Goal: Information Seeking & Learning: Learn about a topic

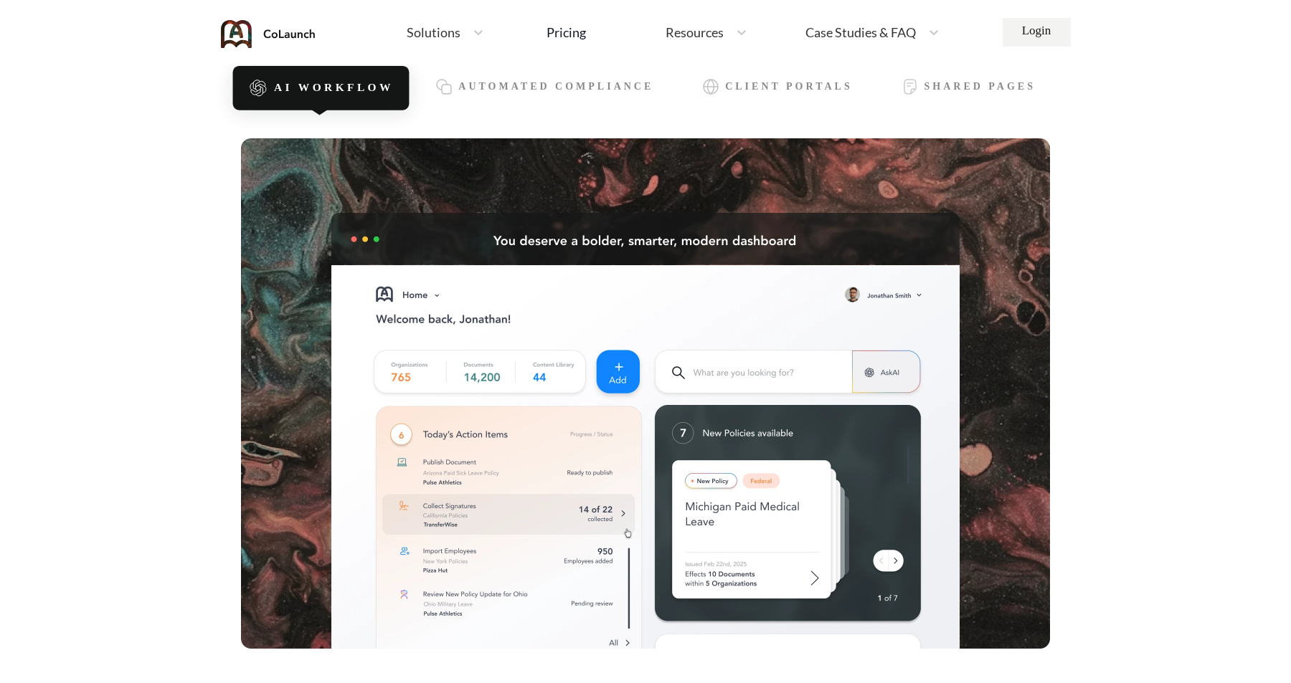
scroll to position [364, 0]
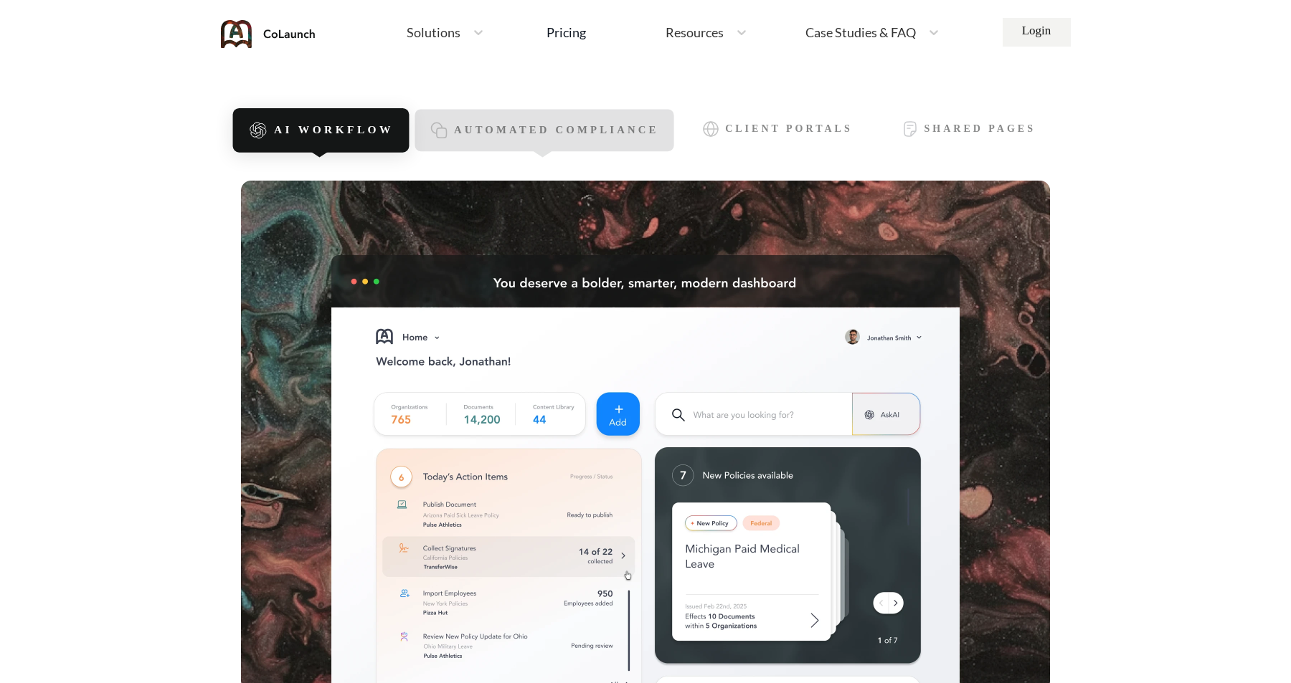
click at [495, 134] on span "Automated Compliance" at bounding box center [556, 131] width 205 height 12
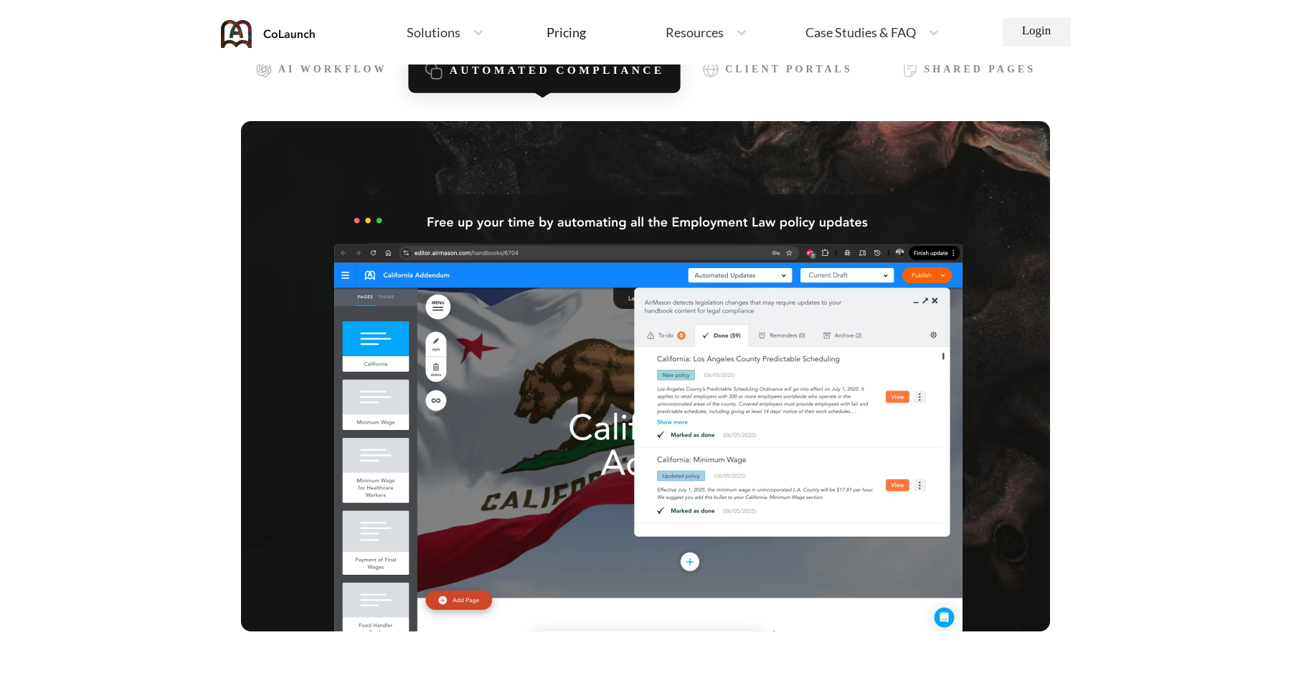
scroll to position [424, 0]
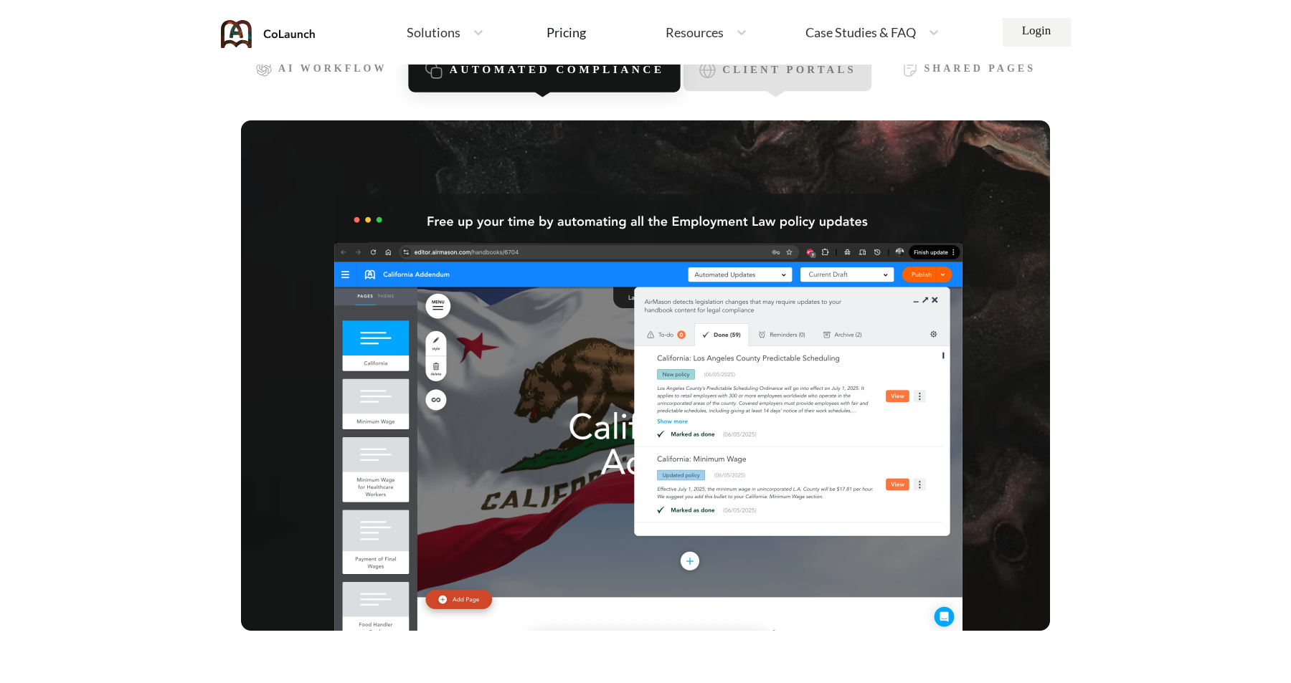
click at [763, 87] on div "Client Portals" at bounding box center [777, 70] width 188 height 42
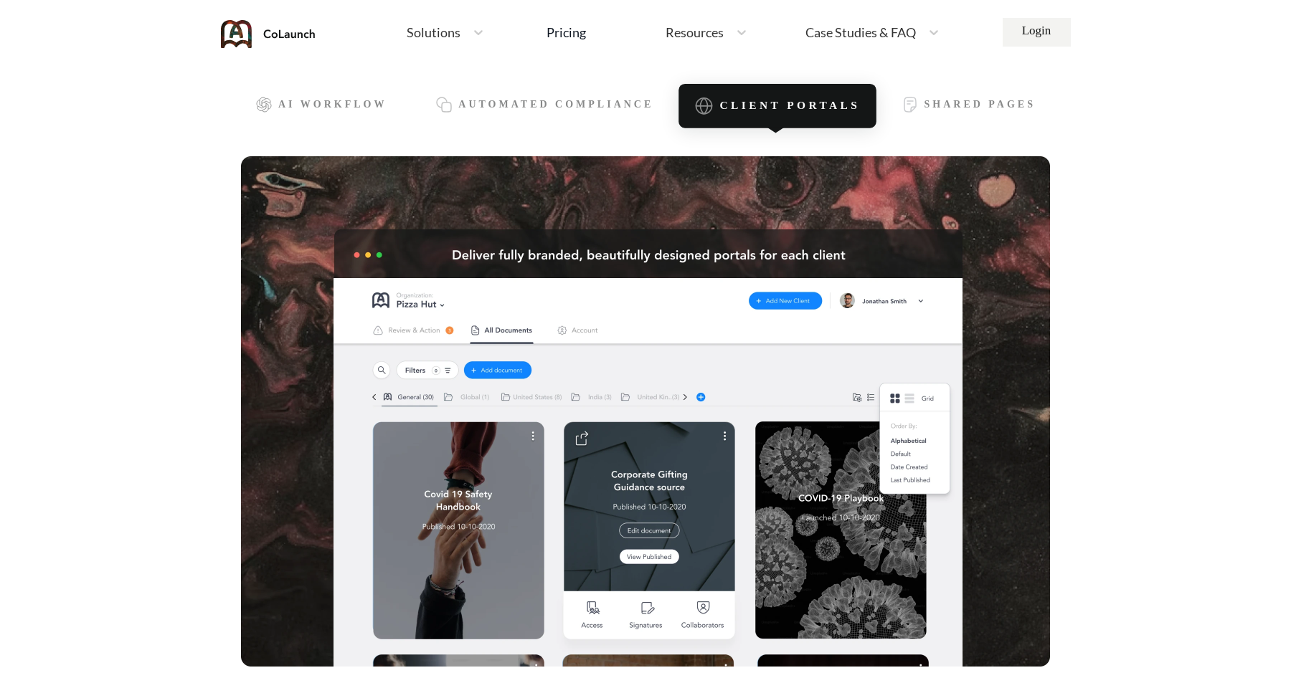
scroll to position [380, 0]
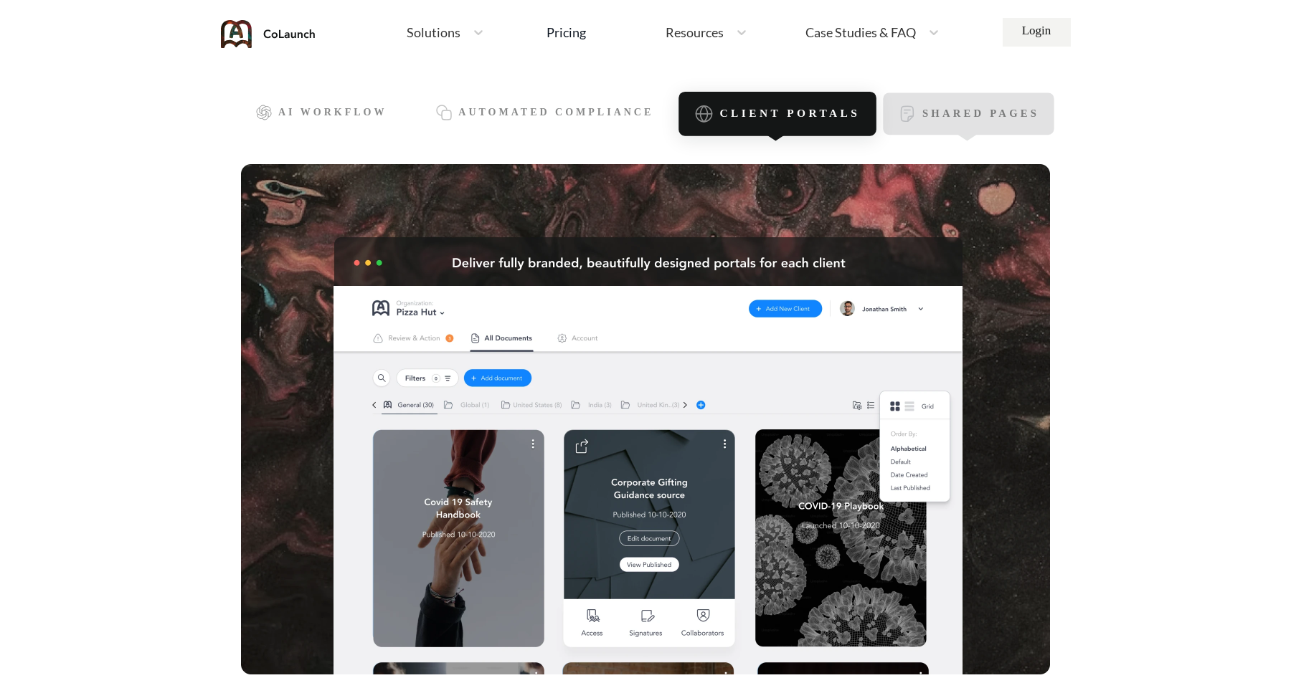
click at [951, 110] on span "Shared Pages" at bounding box center [979, 114] width 117 height 12
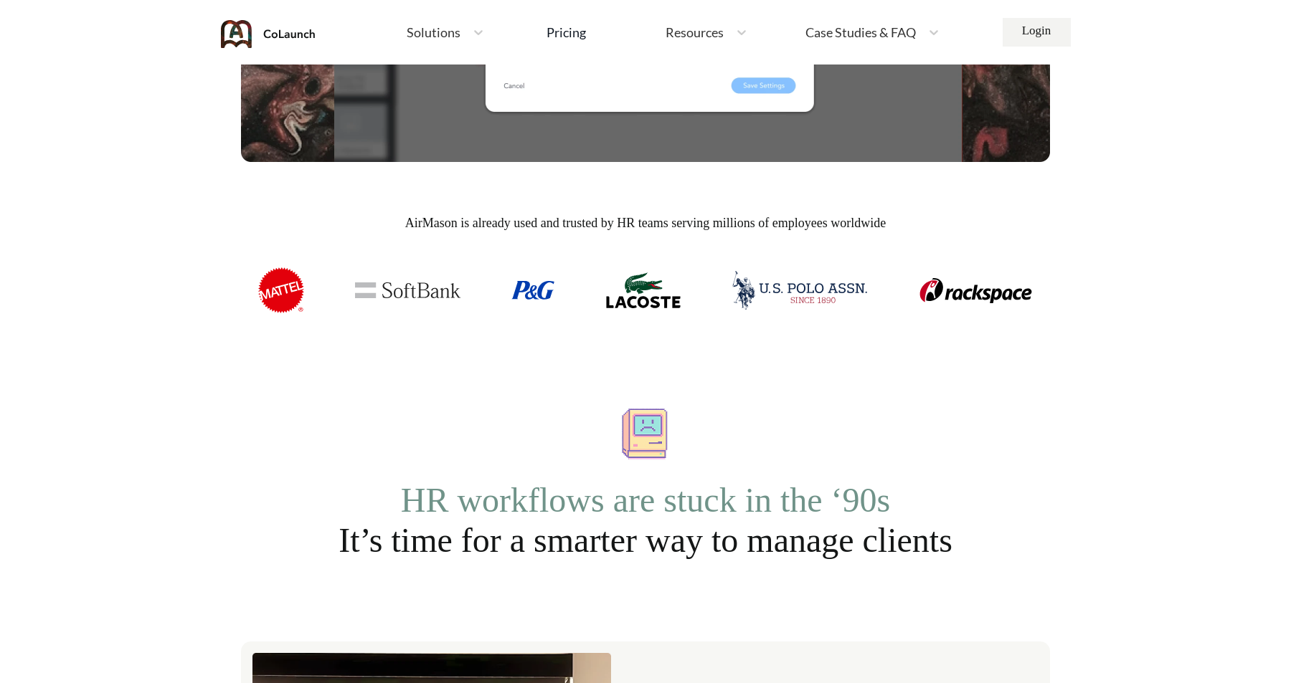
scroll to position [1158, 0]
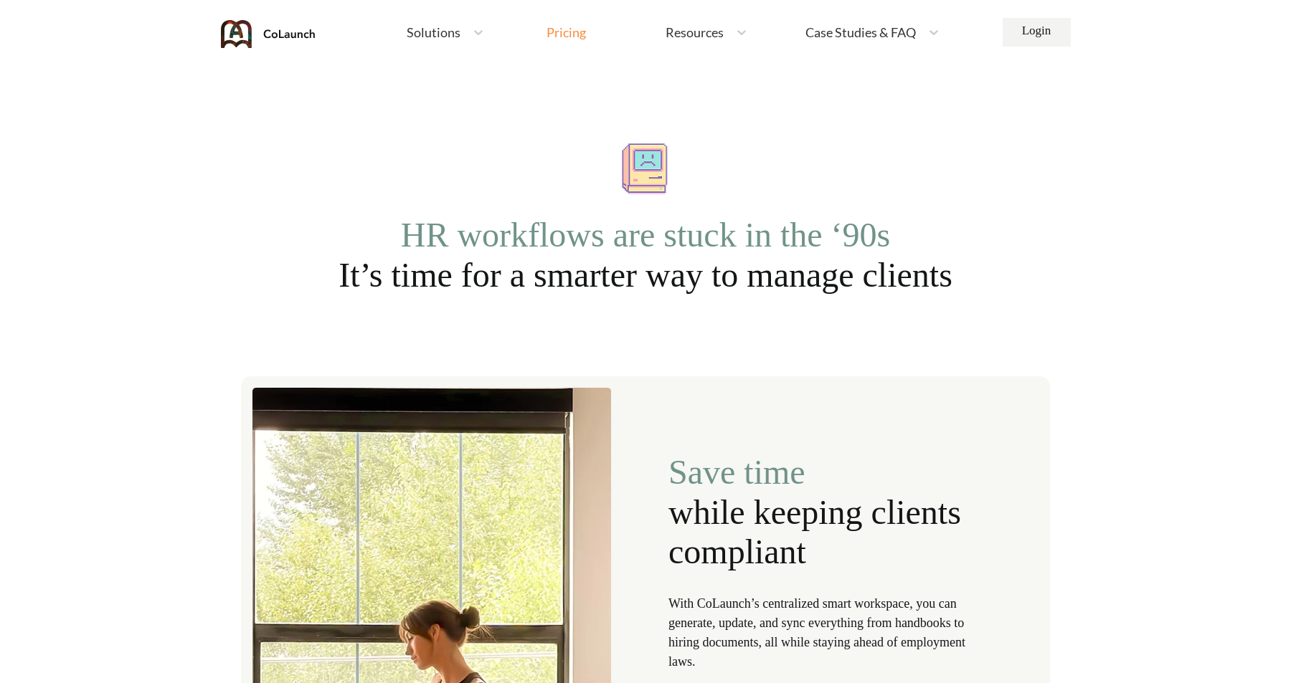
click at [564, 37] on div "Pricing" at bounding box center [565, 32] width 39 height 13
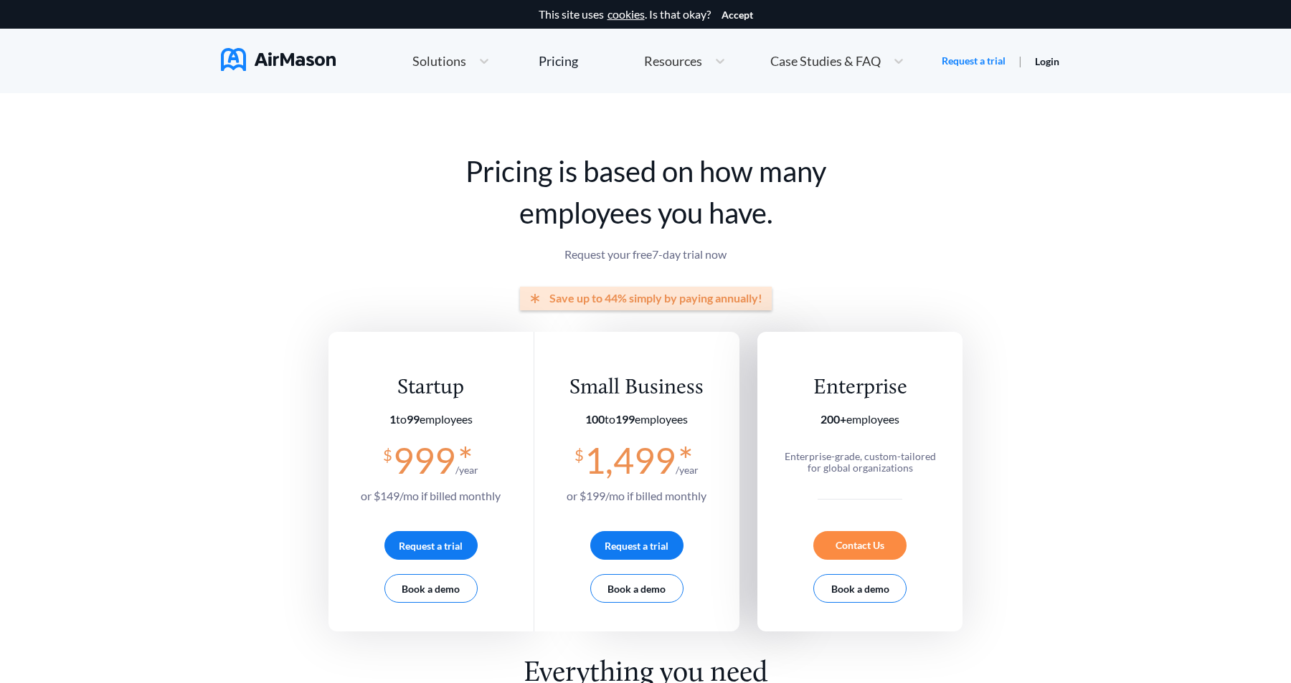
click at [272, 56] on img at bounding box center [278, 59] width 115 height 23
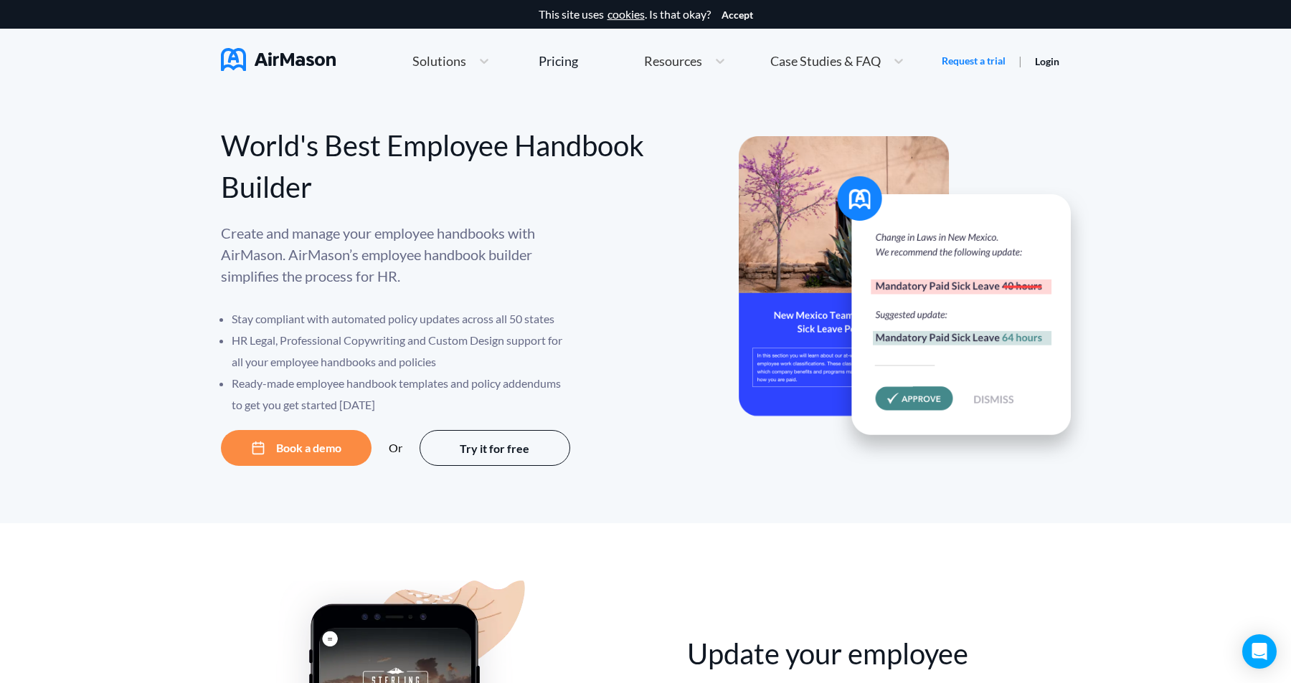
click at [450, 51] on div "Solutions" at bounding box center [451, 61] width 92 height 31
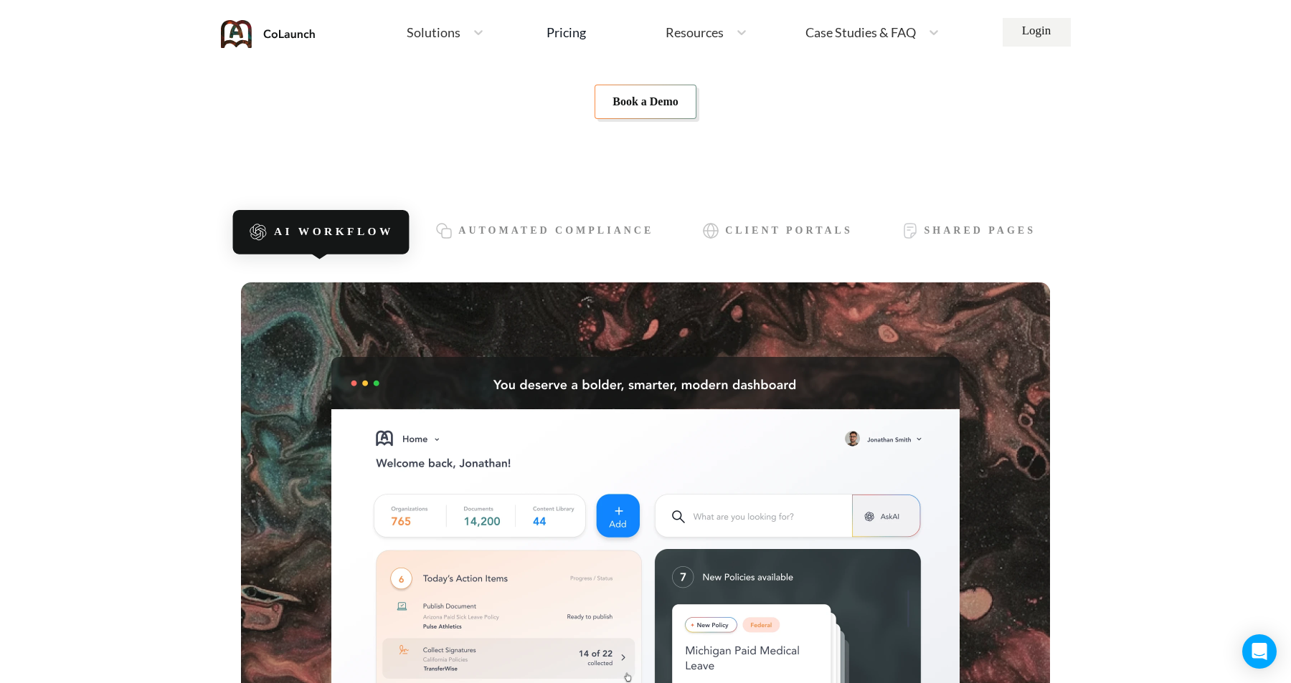
scroll to position [246, 0]
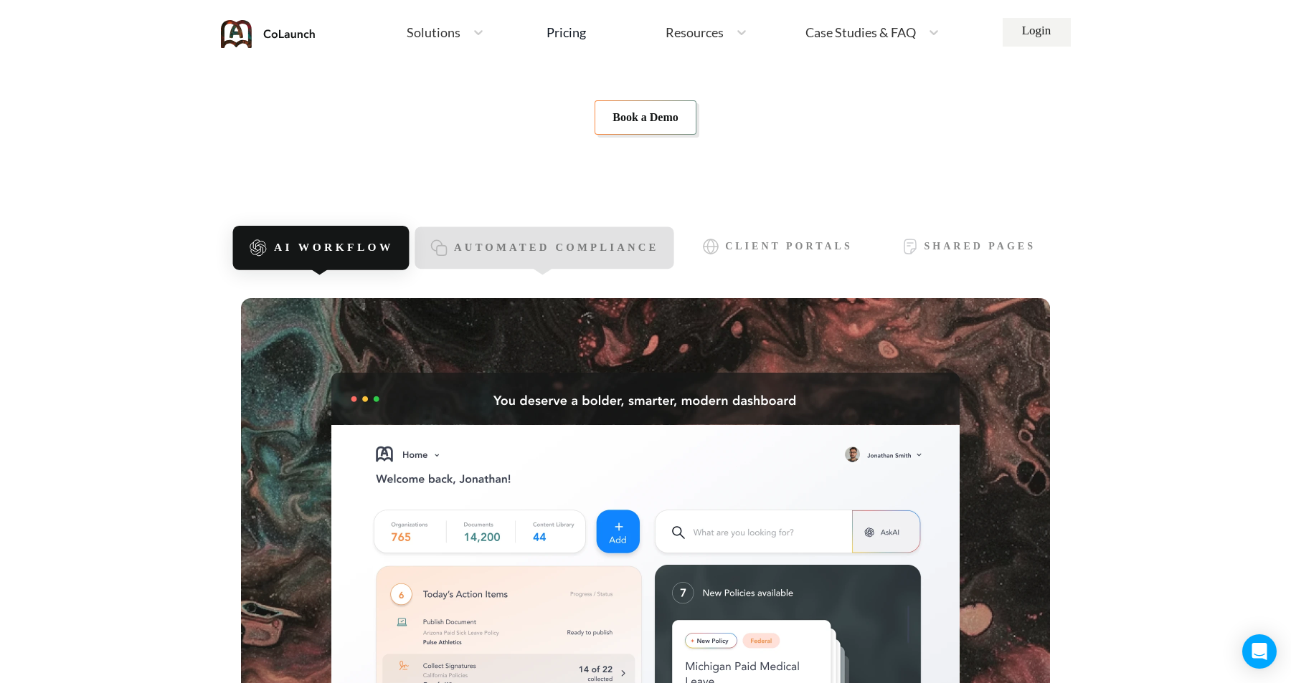
click at [527, 246] on span "Automated Compliance" at bounding box center [556, 248] width 205 height 12
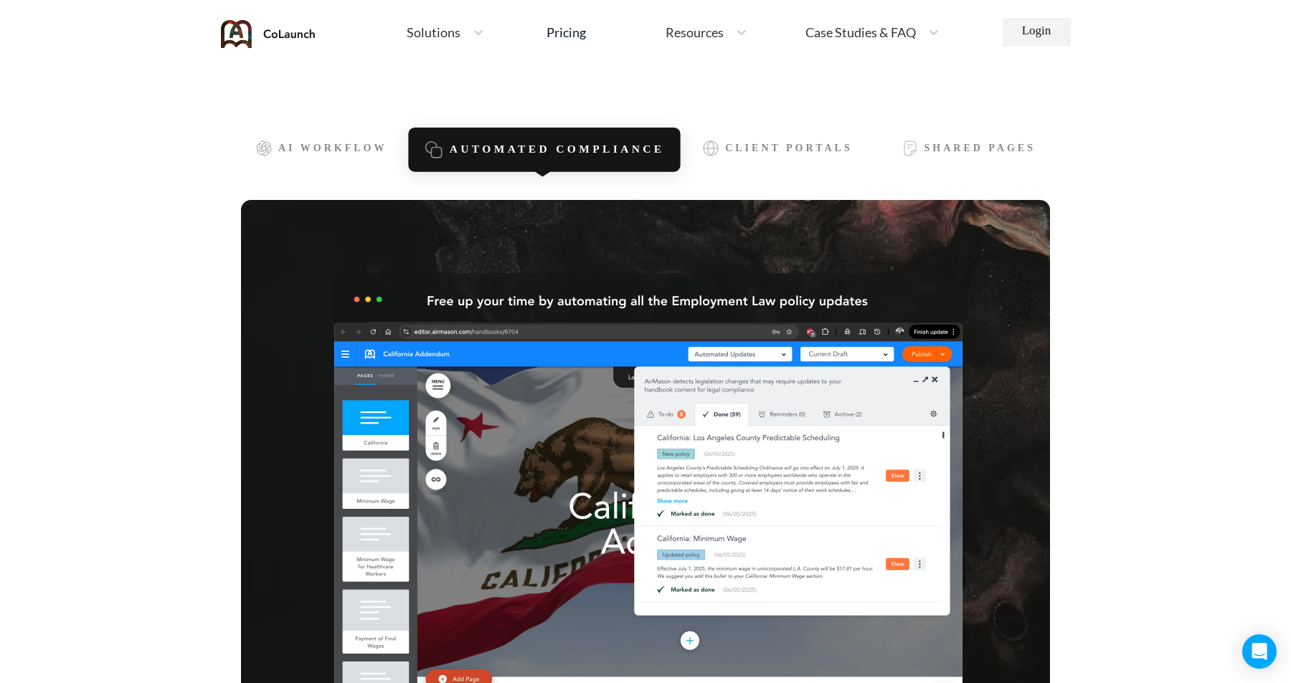
scroll to position [348, 0]
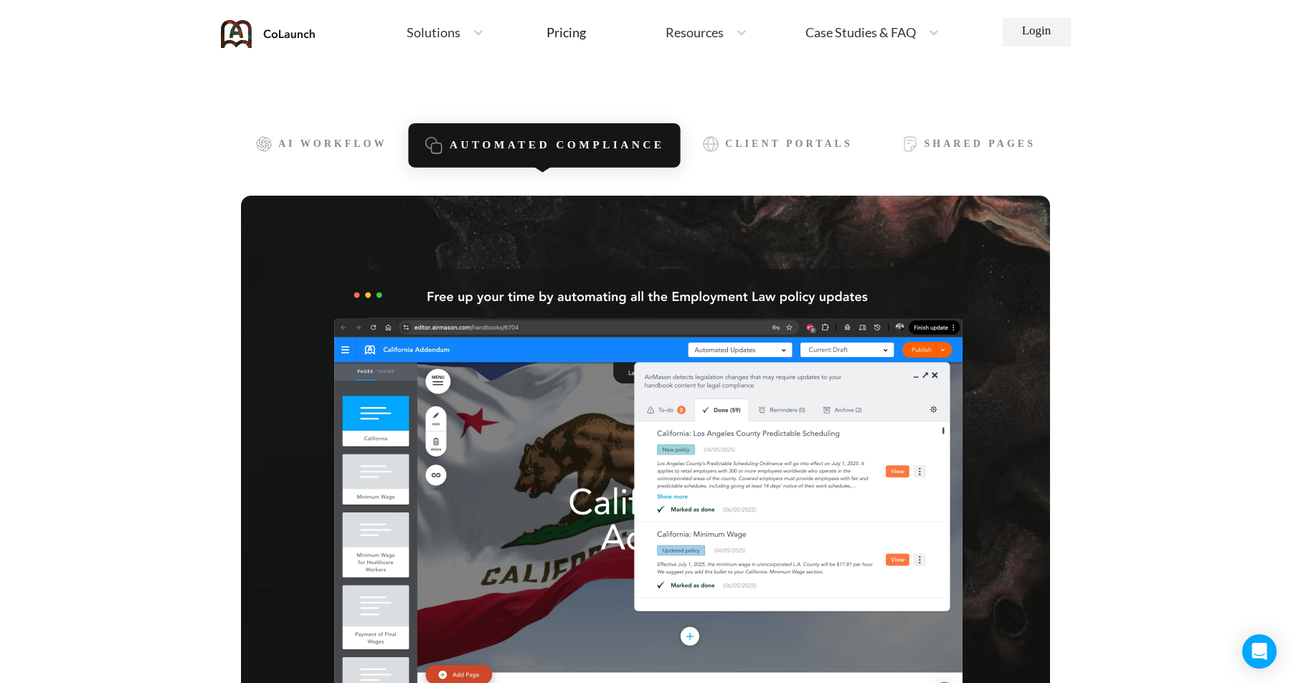
click at [552, 395] on img at bounding box center [645, 451] width 809 height 510
drag, startPoint x: 552, startPoint y: 395, endPoint x: 318, endPoint y: 9, distance: 451.4
click at [819, 137] on div "Client Portals" at bounding box center [777, 146] width 188 height 42
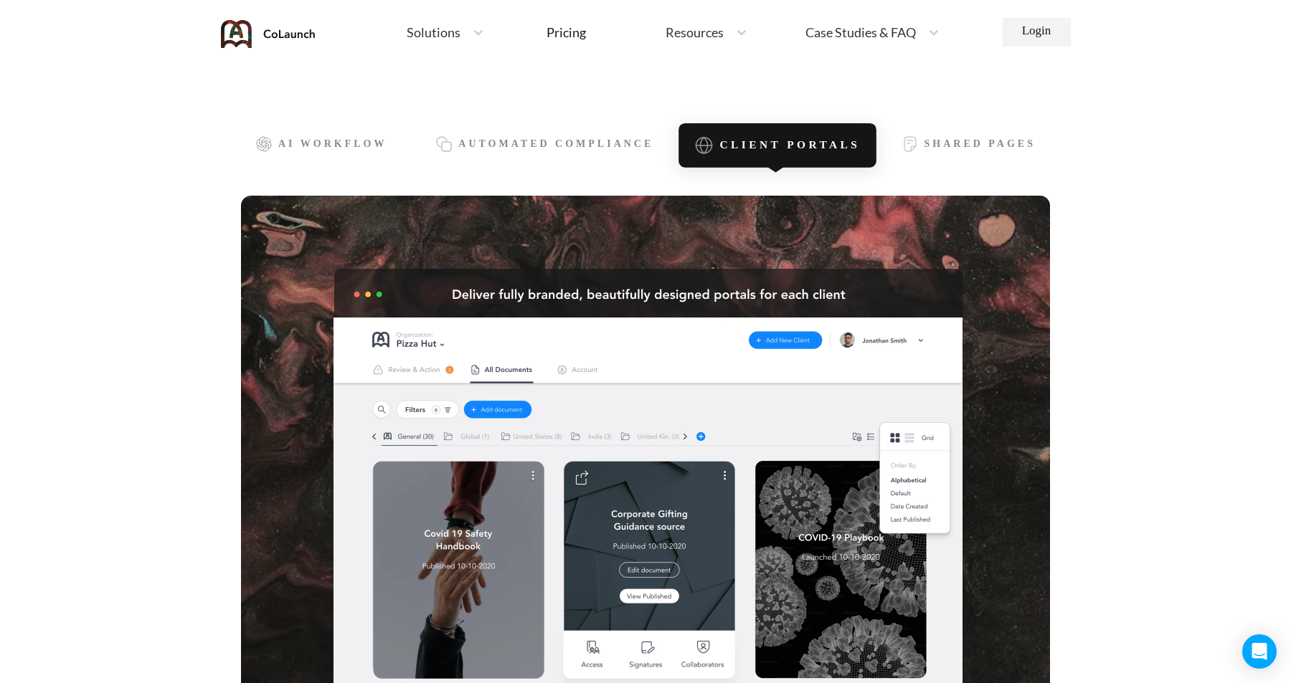
drag, startPoint x: 709, startPoint y: 326, endPoint x: 1047, endPoint y: 40, distance: 442.1
click at [988, 142] on span "Shared Pages" at bounding box center [979, 146] width 117 height 12
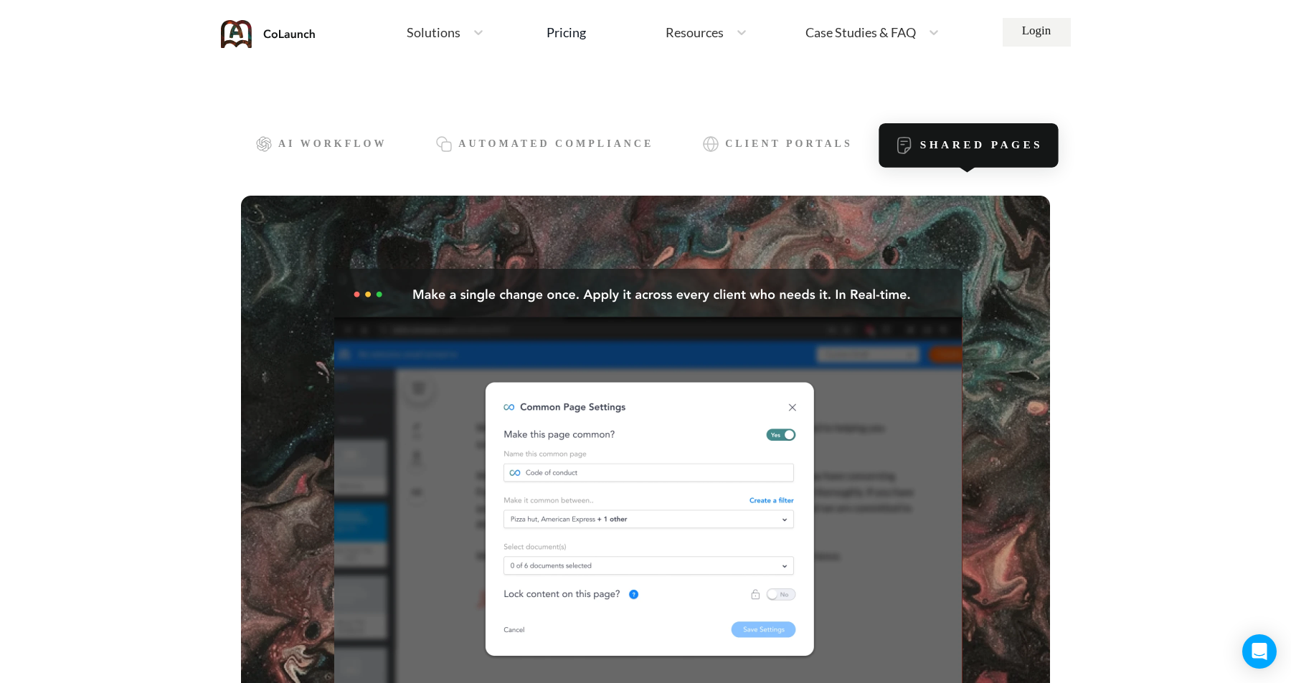
drag, startPoint x: 809, startPoint y: 376, endPoint x: 1141, endPoint y: 8, distance: 495.5
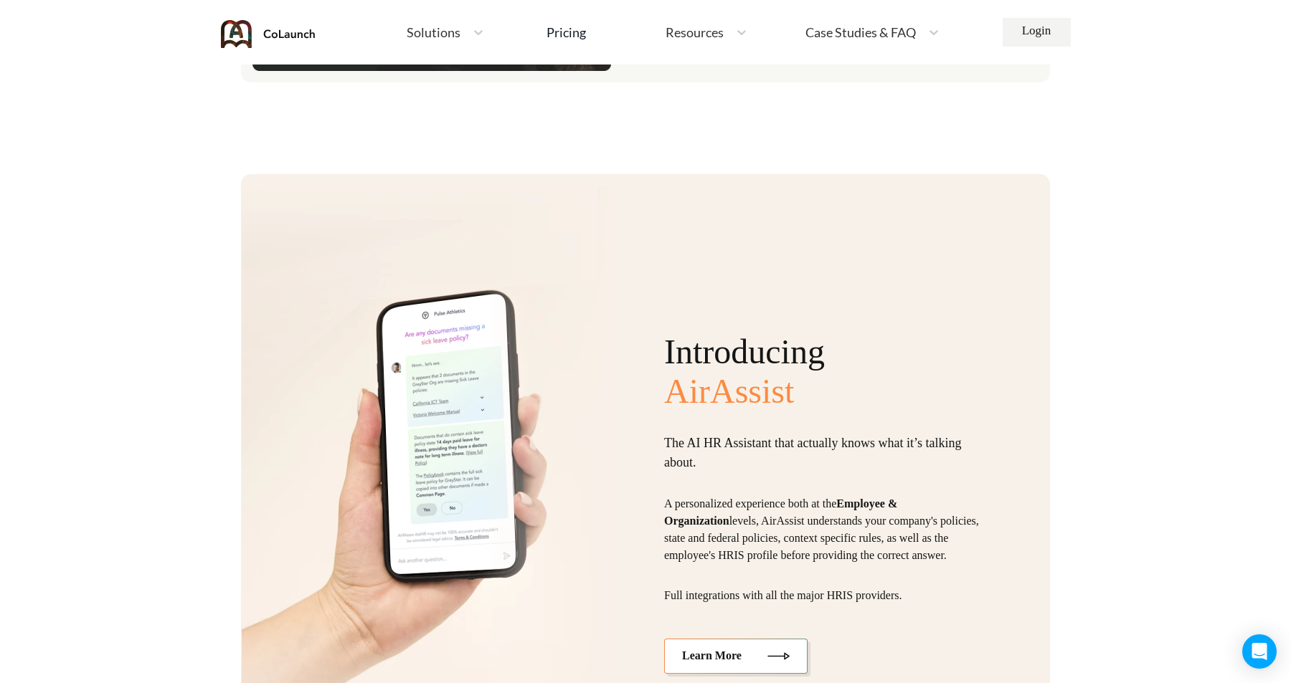
scroll to position [3605, 0]
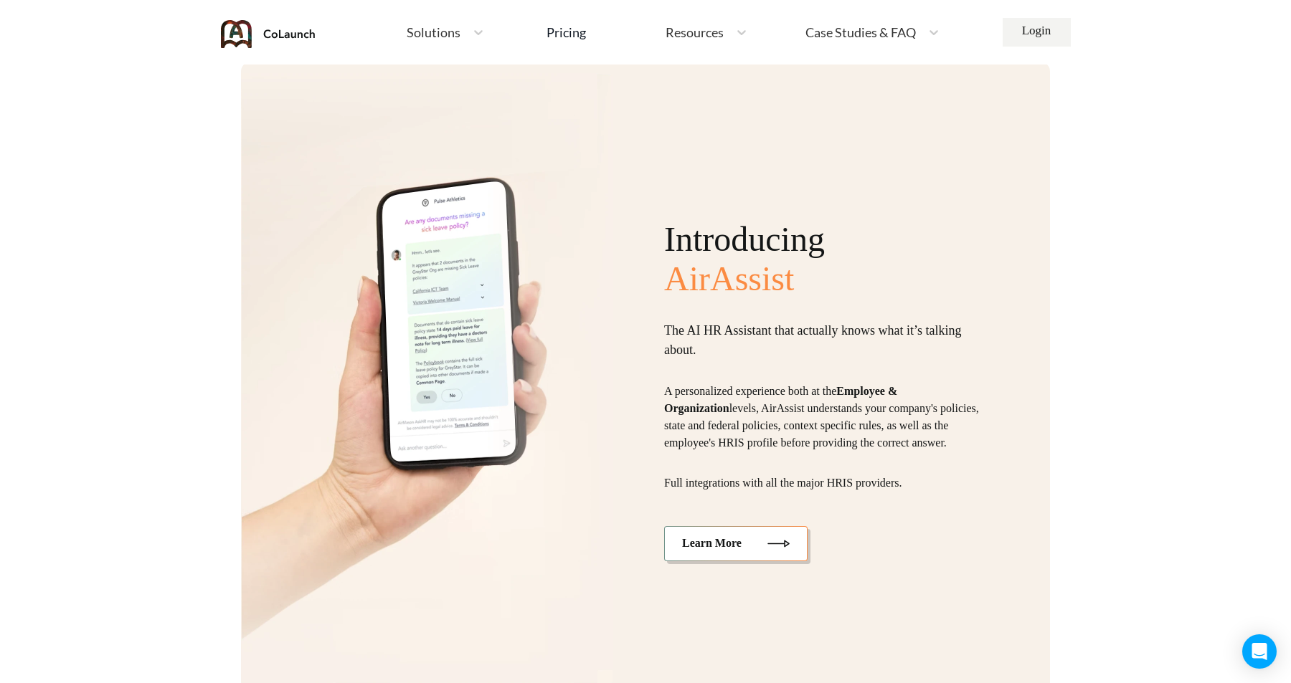
click at [754, 561] on link "Learn More" at bounding box center [735, 543] width 143 height 34
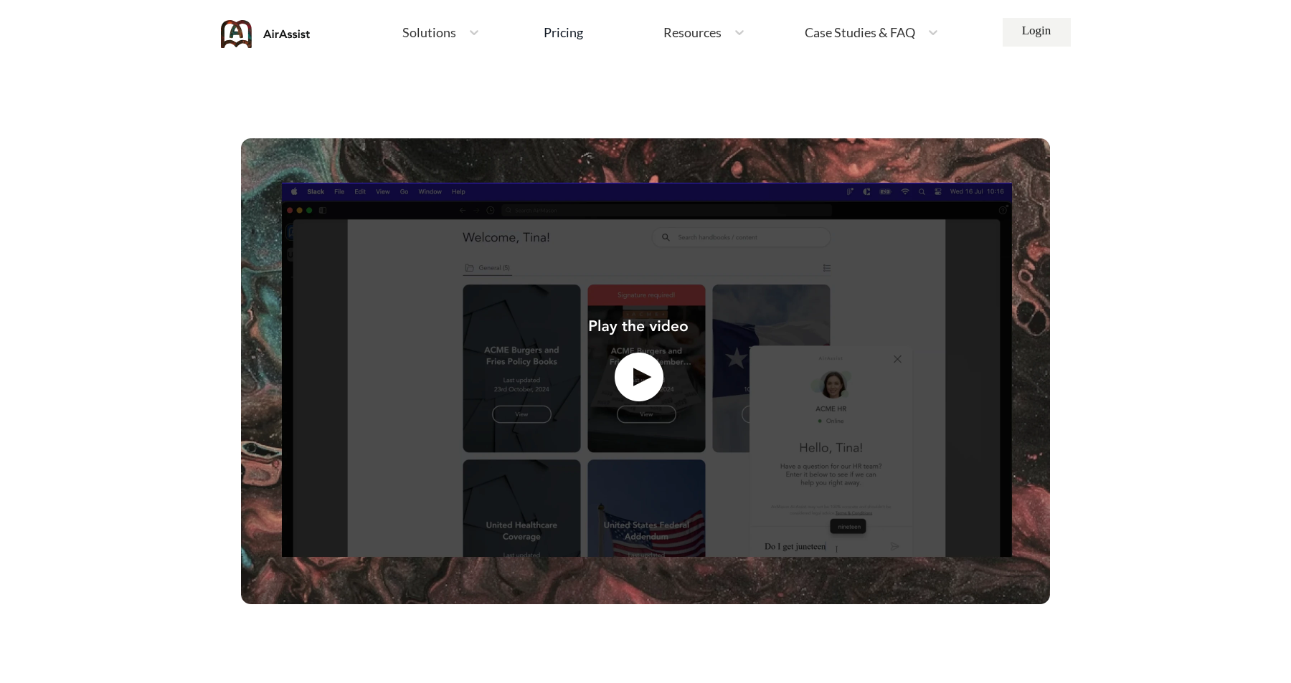
scroll to position [457, 0]
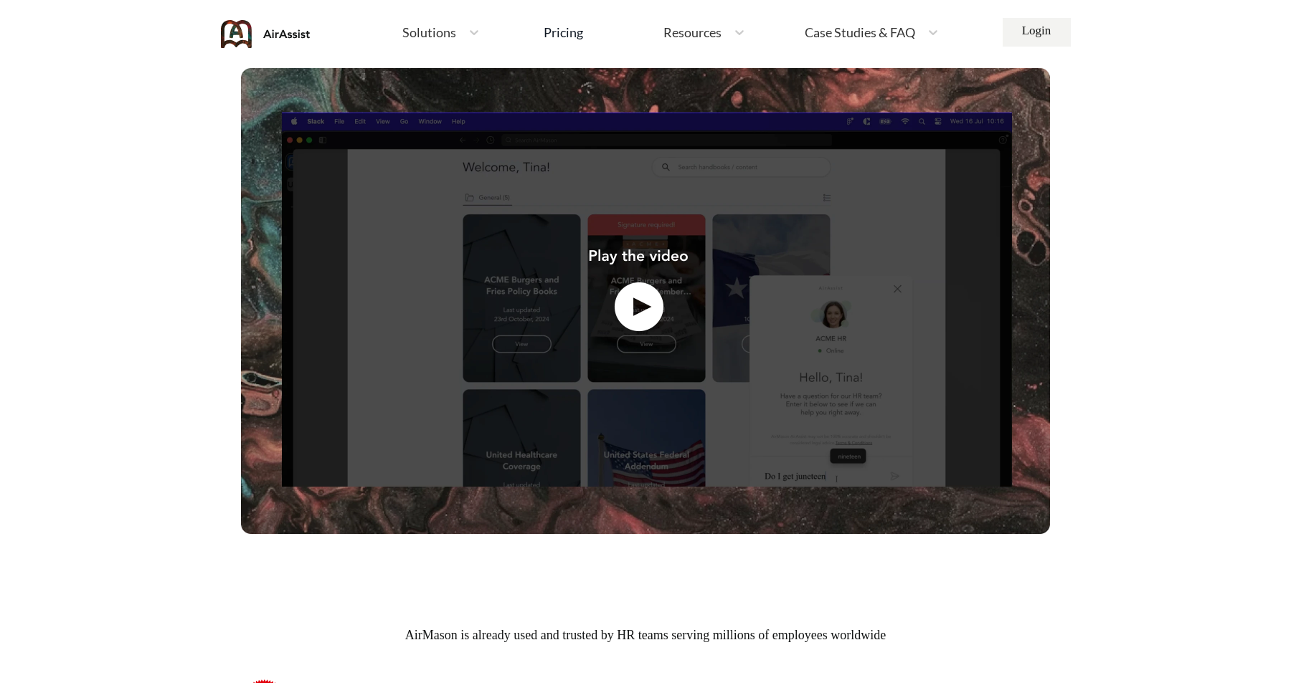
click at [644, 328] on img at bounding box center [645, 301] width 809 height 466
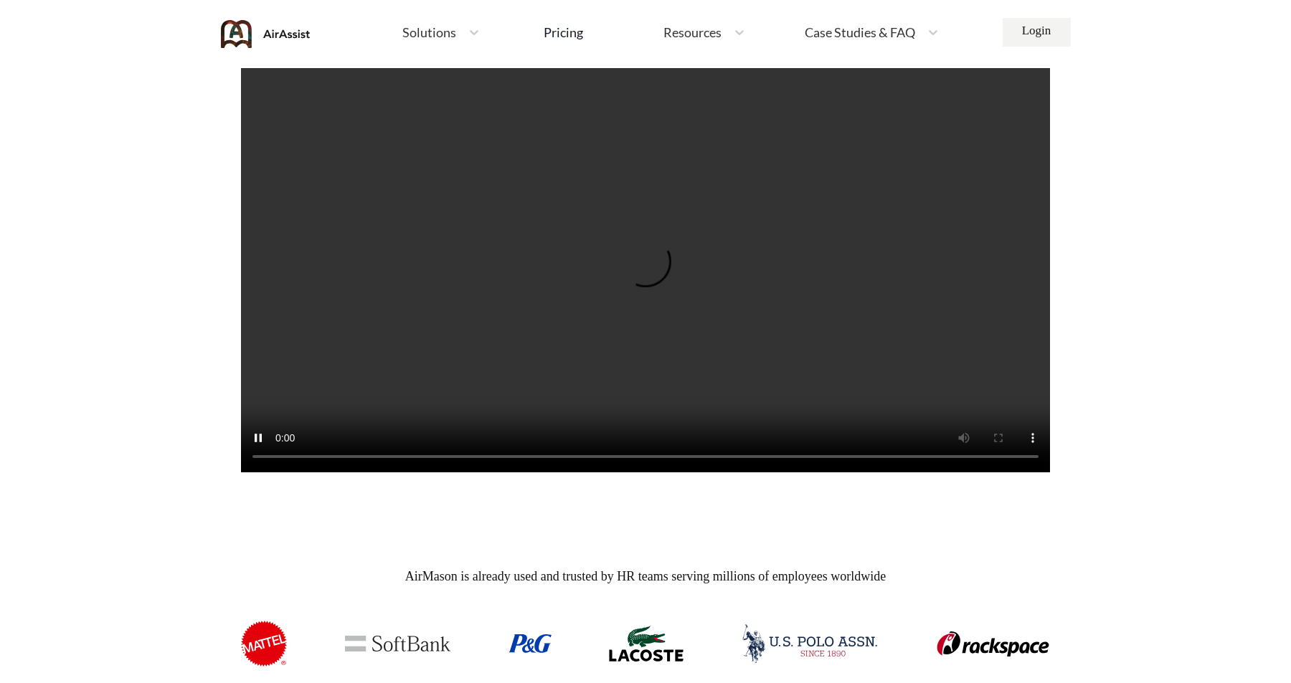
scroll to position [403, 0]
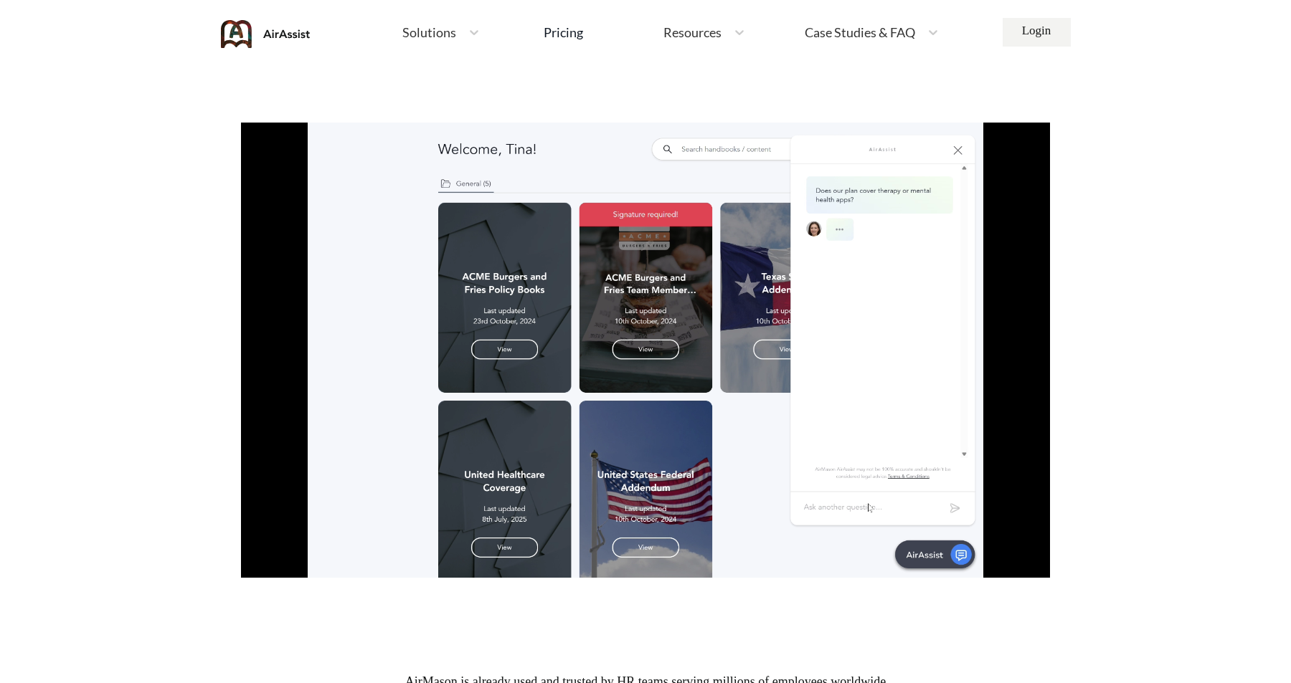
click at [798, 614] on section "Spend less time answering questions and more time doing strategic work The AI A…" at bounding box center [645, 237] width 809 height 1070
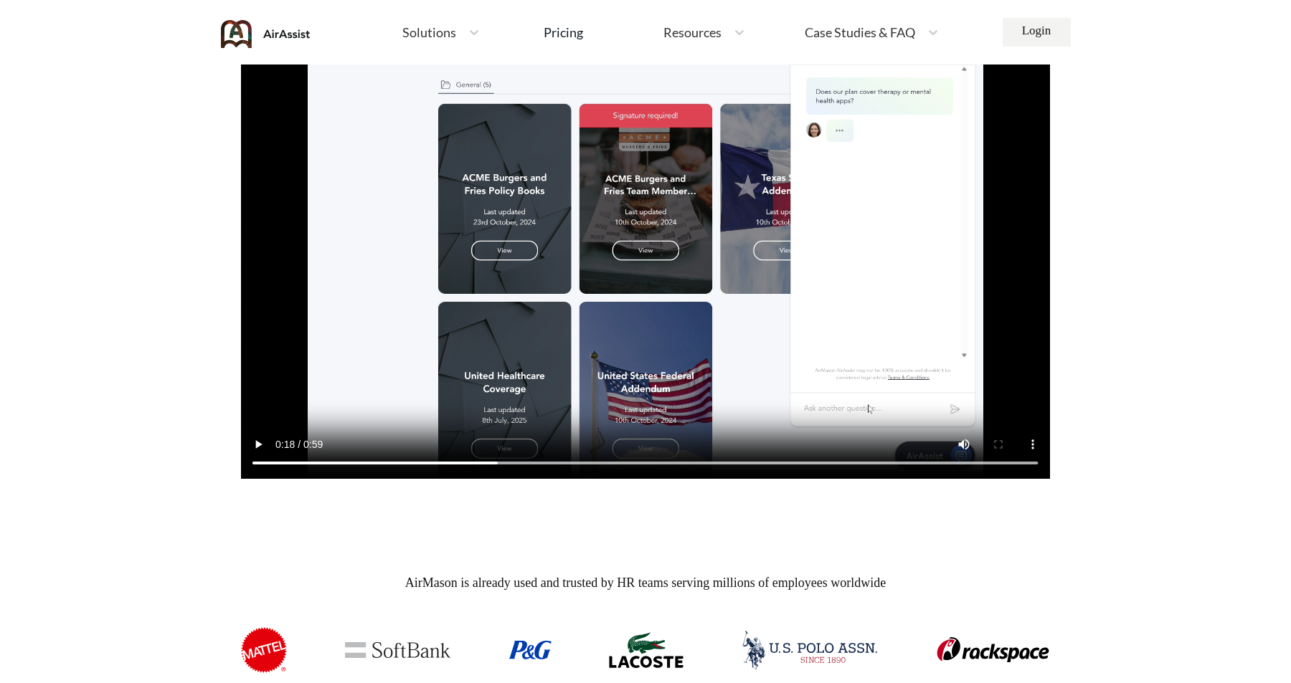
scroll to position [0, 0]
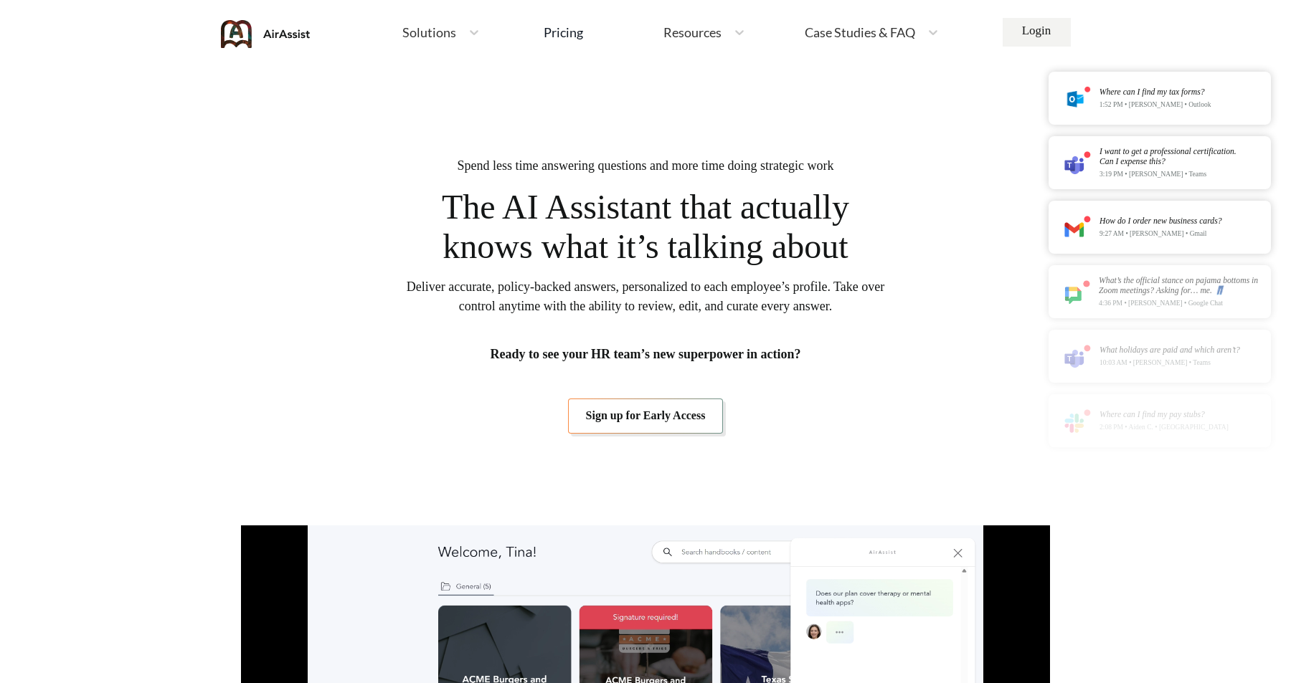
click at [237, 39] on img at bounding box center [266, 34] width 90 height 28
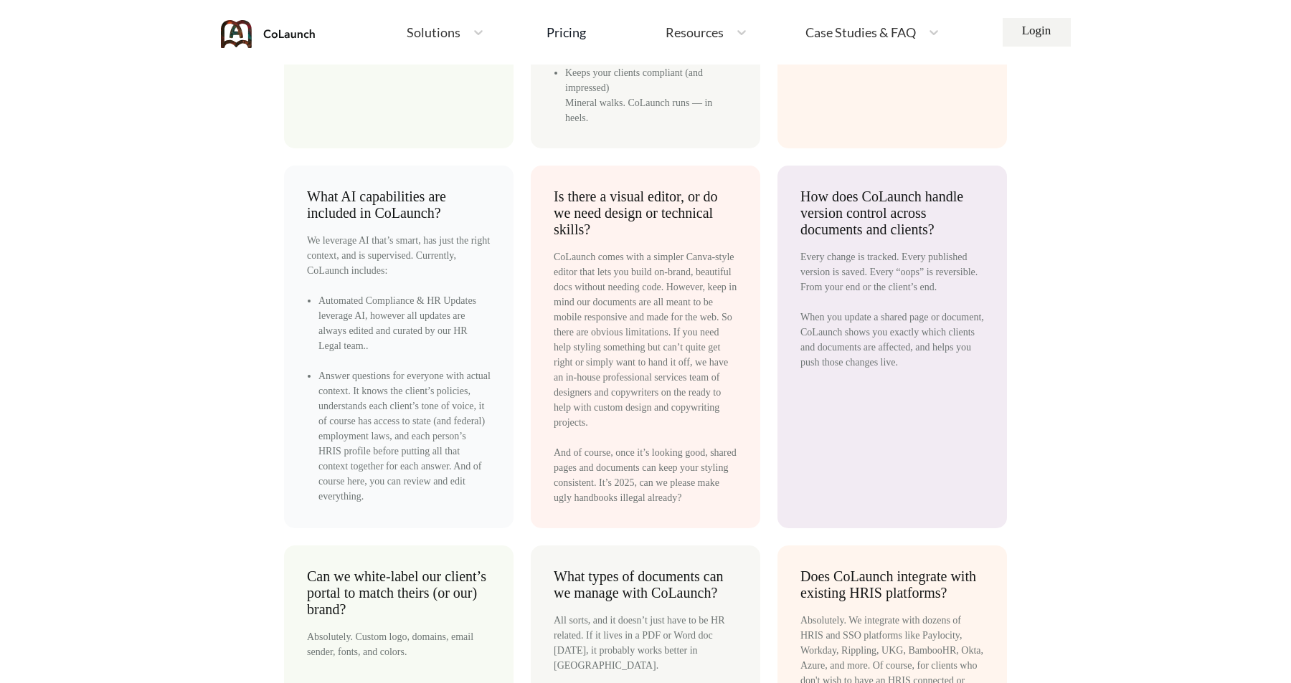
scroll to position [7036, 0]
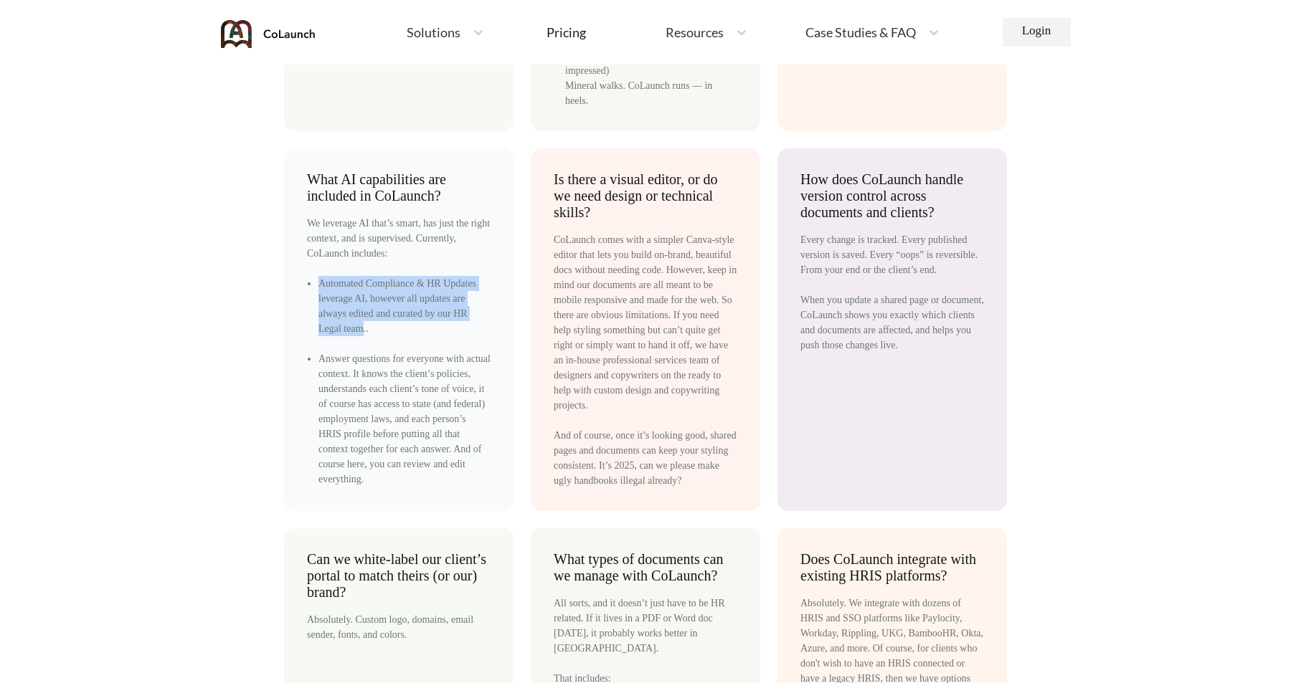
drag, startPoint x: 318, startPoint y: 282, endPoint x: 452, endPoint y: 328, distance: 141.9
click at [452, 328] on ul "Automated Compliance & HR Updates leverage AI, however all updates are always e…" at bounding box center [399, 381] width 184 height 211
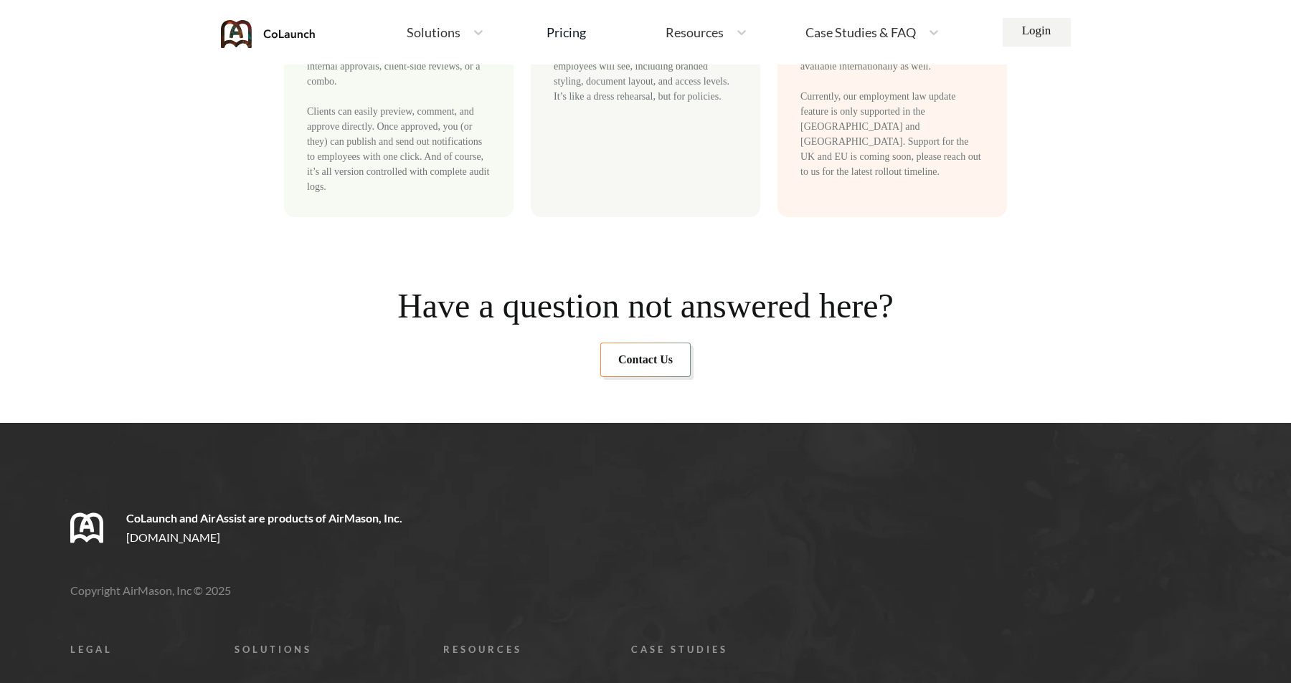
scroll to position [8566, 0]
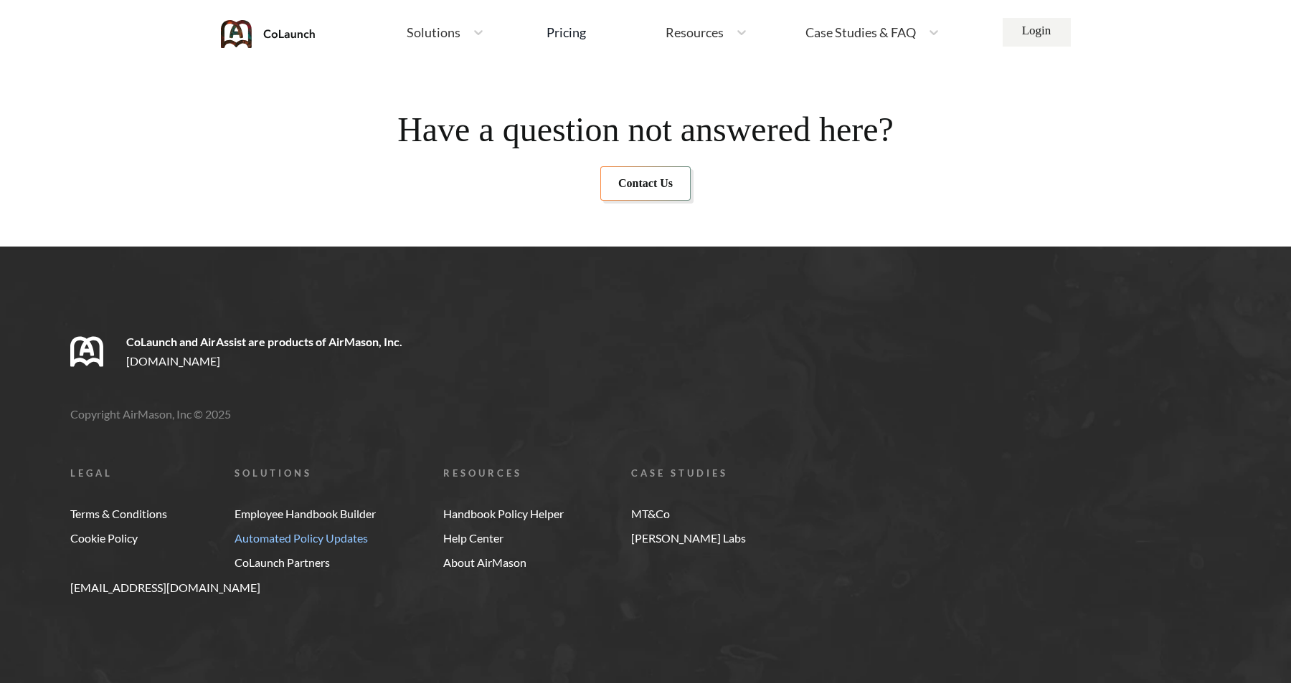
click at [330, 545] on link "Automated Policy Updates" at bounding box center [304, 538] width 141 height 13
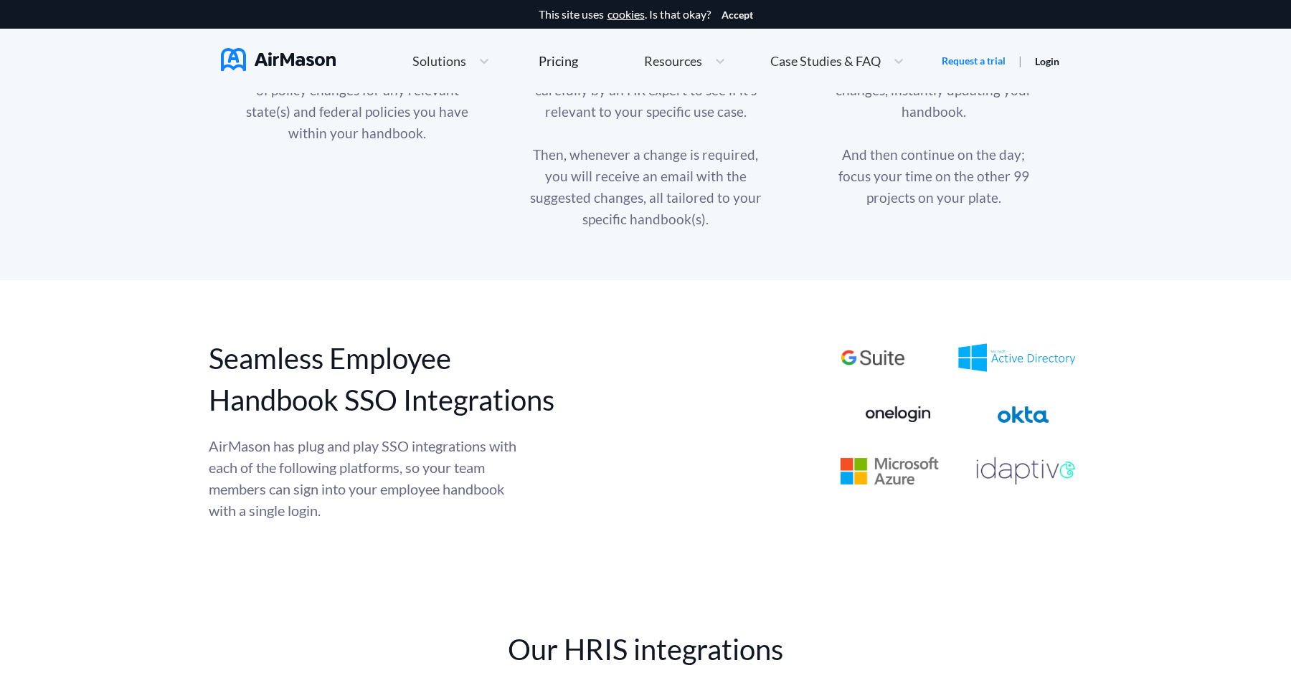
scroll to position [897, 0]
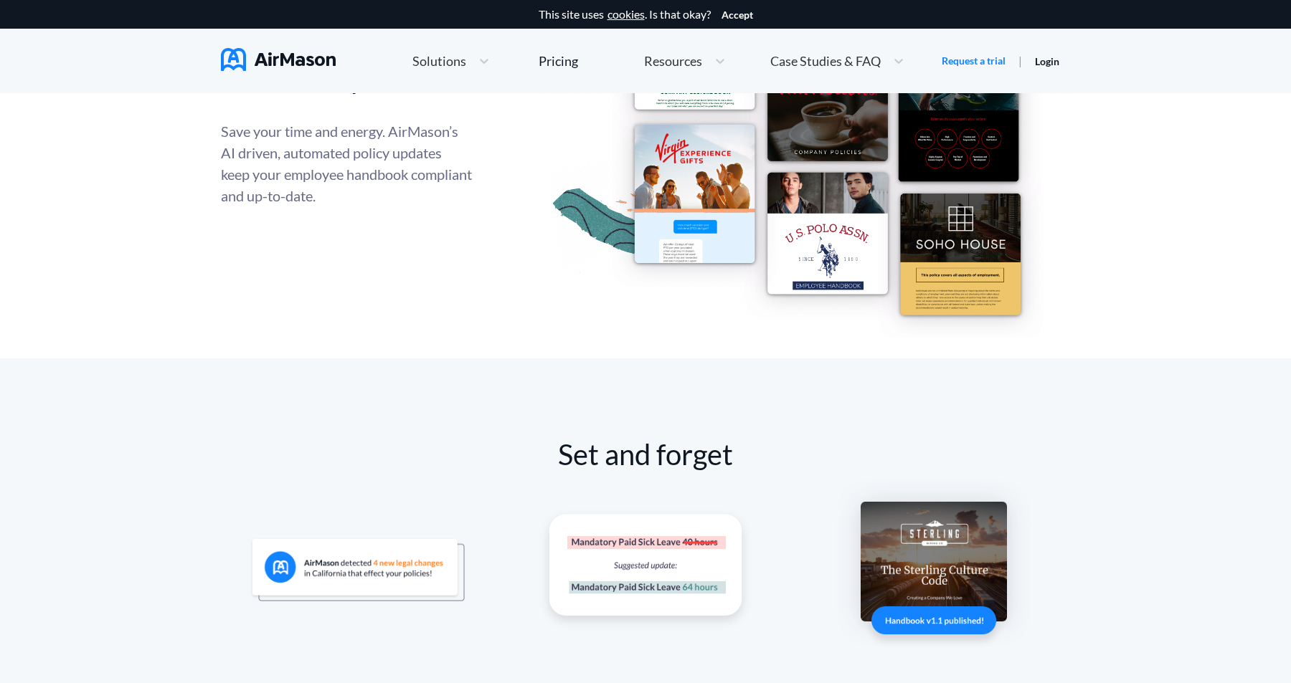
click at [445, 60] on span "Solutions" at bounding box center [439, 60] width 54 height 13
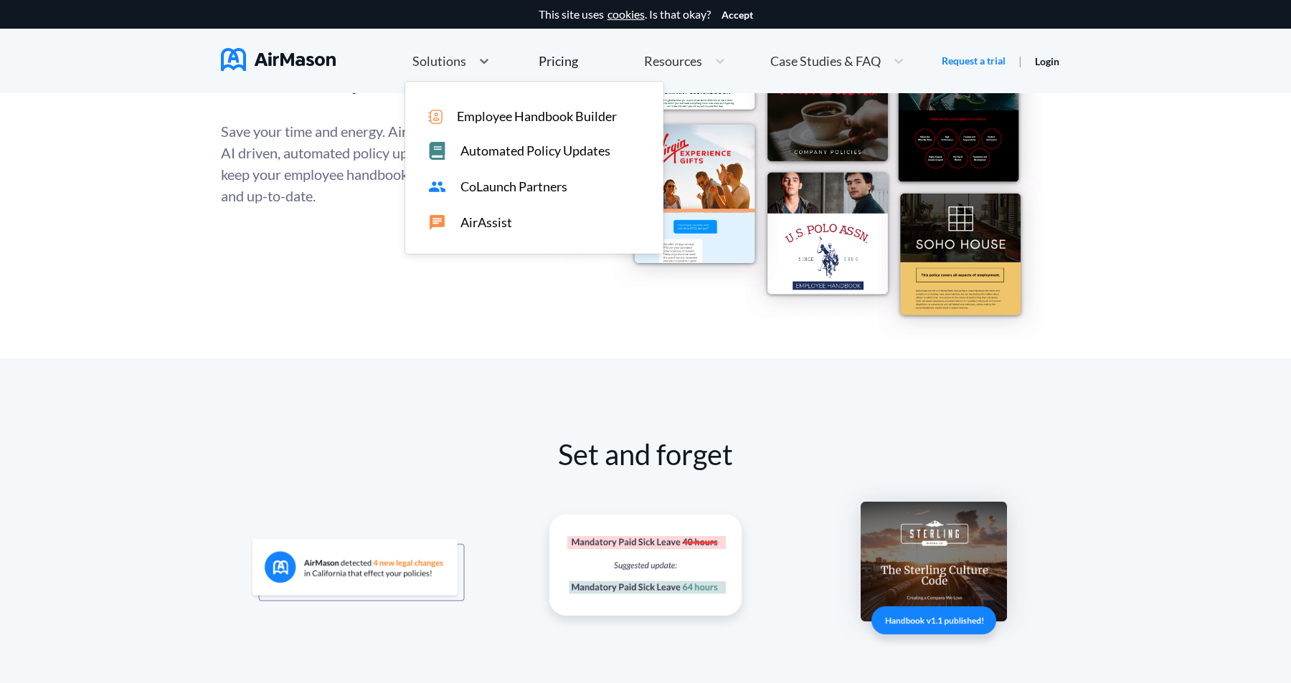
click at [452, 186] on div "CoLaunch Partners" at bounding box center [541, 187] width 227 height 18
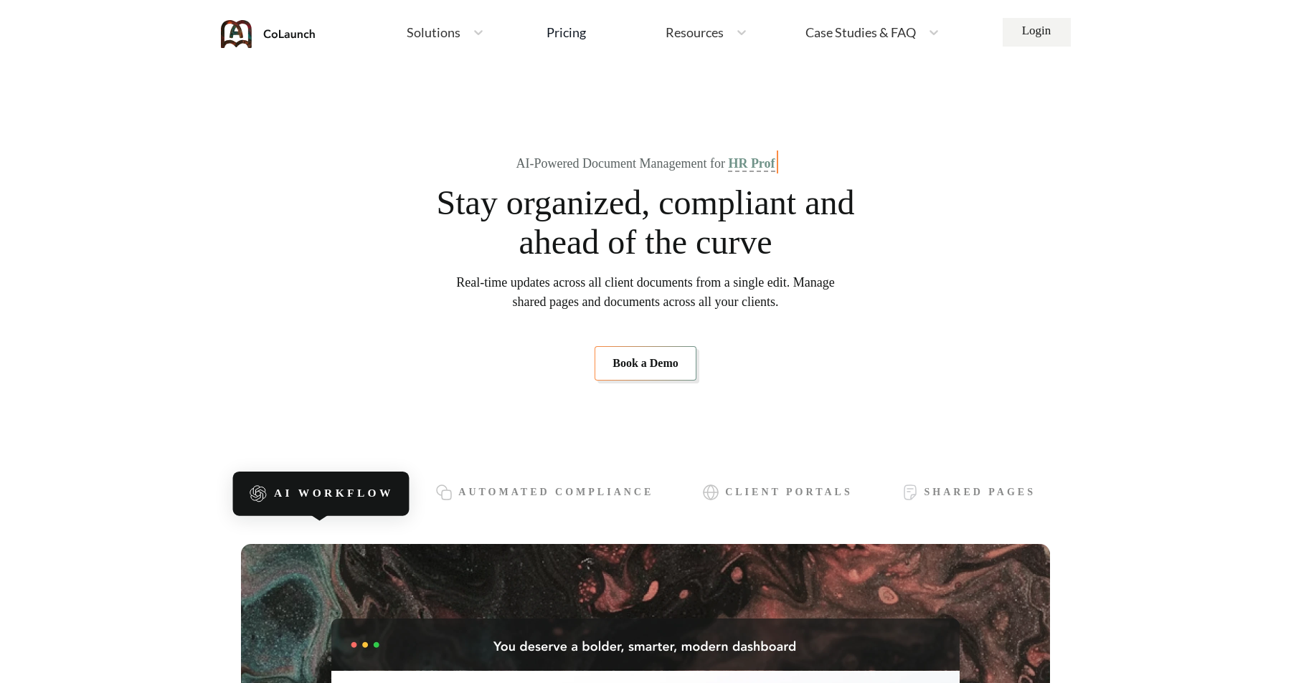
click at [420, 42] on div "Solutions" at bounding box center [445, 32] width 92 height 31
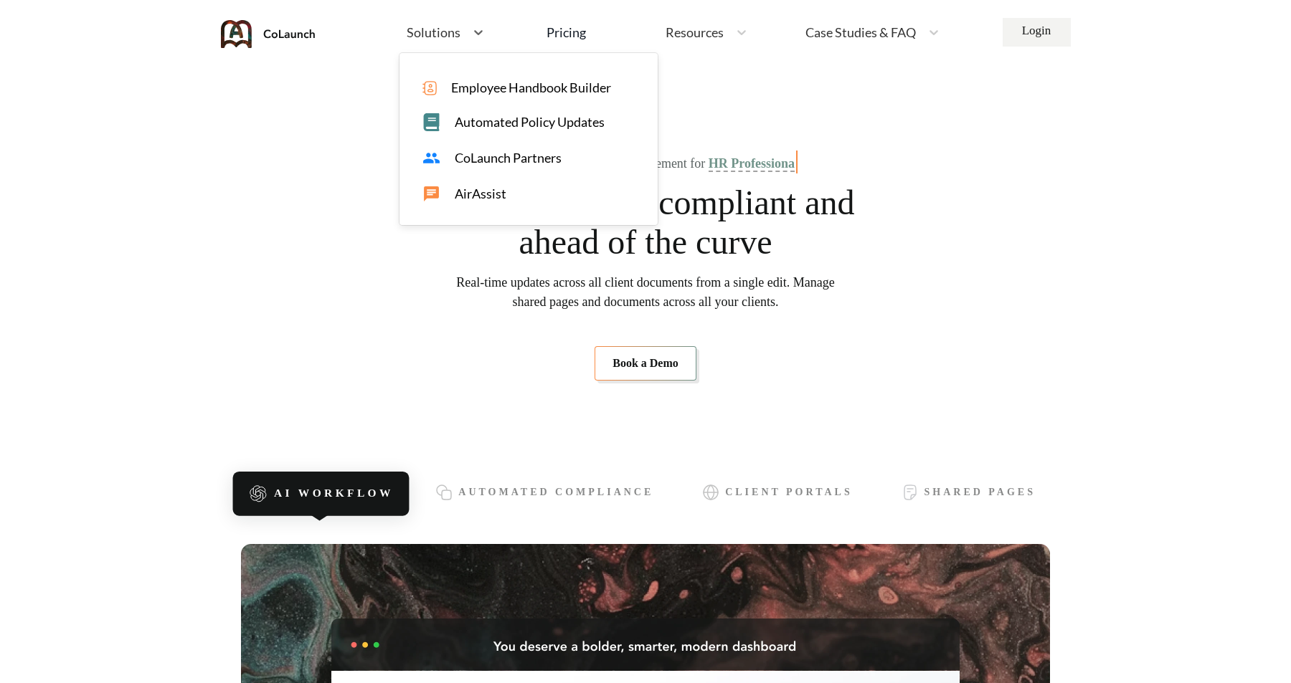
click at [487, 161] on span "CoLaunch Partners" at bounding box center [508, 158] width 107 height 15
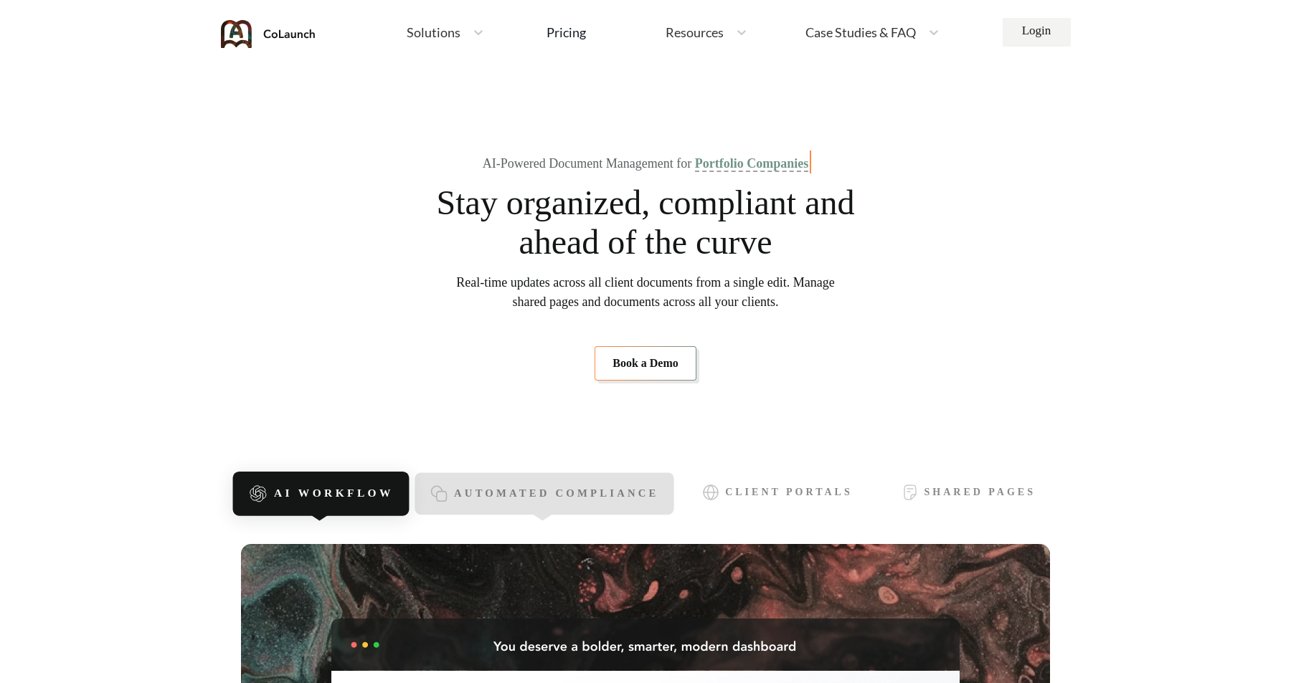
click at [503, 491] on span "Automated Compliance" at bounding box center [556, 494] width 205 height 12
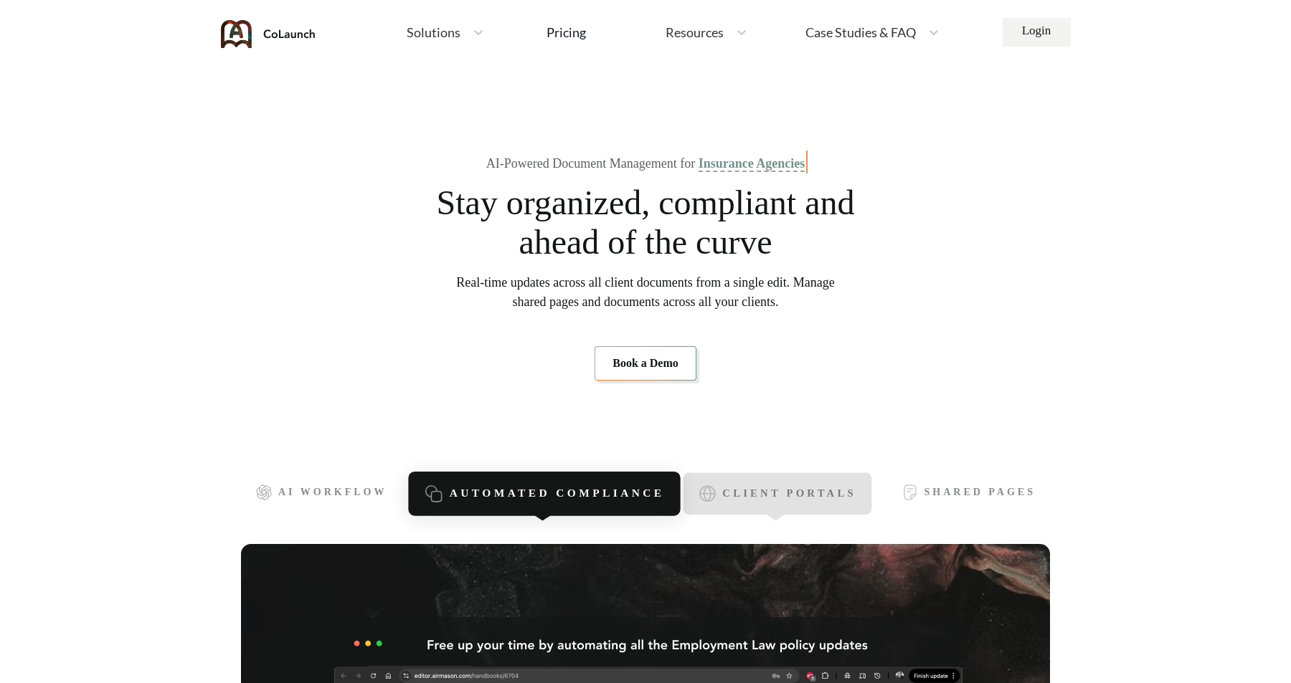
click at [747, 486] on div "Client Portals" at bounding box center [777, 494] width 188 height 42
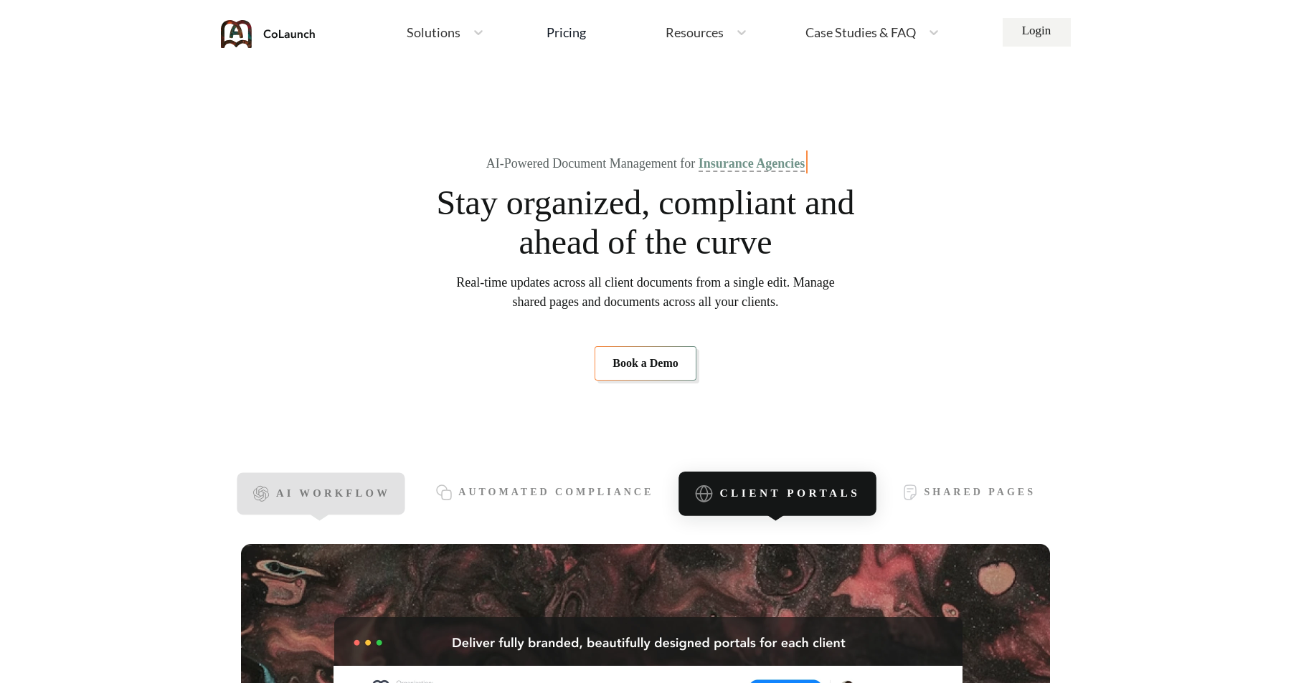
click at [328, 496] on span "AI Workflow" at bounding box center [333, 494] width 114 height 12
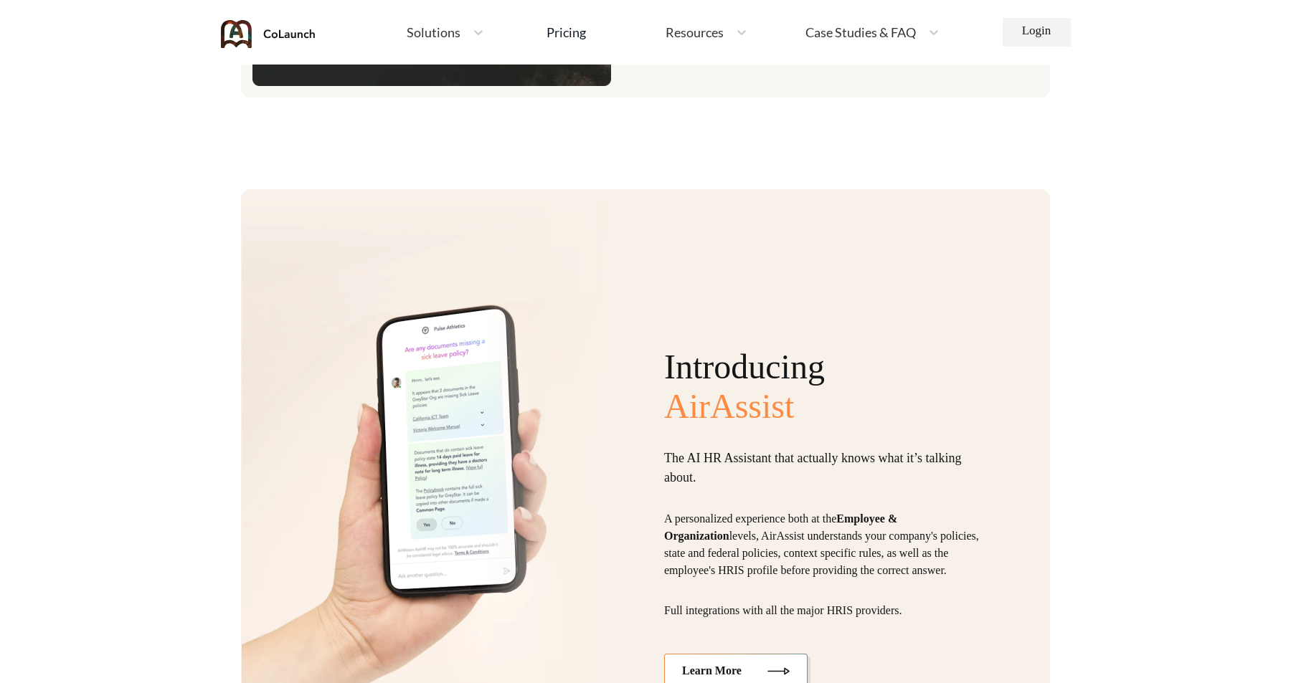
scroll to position [3514, 0]
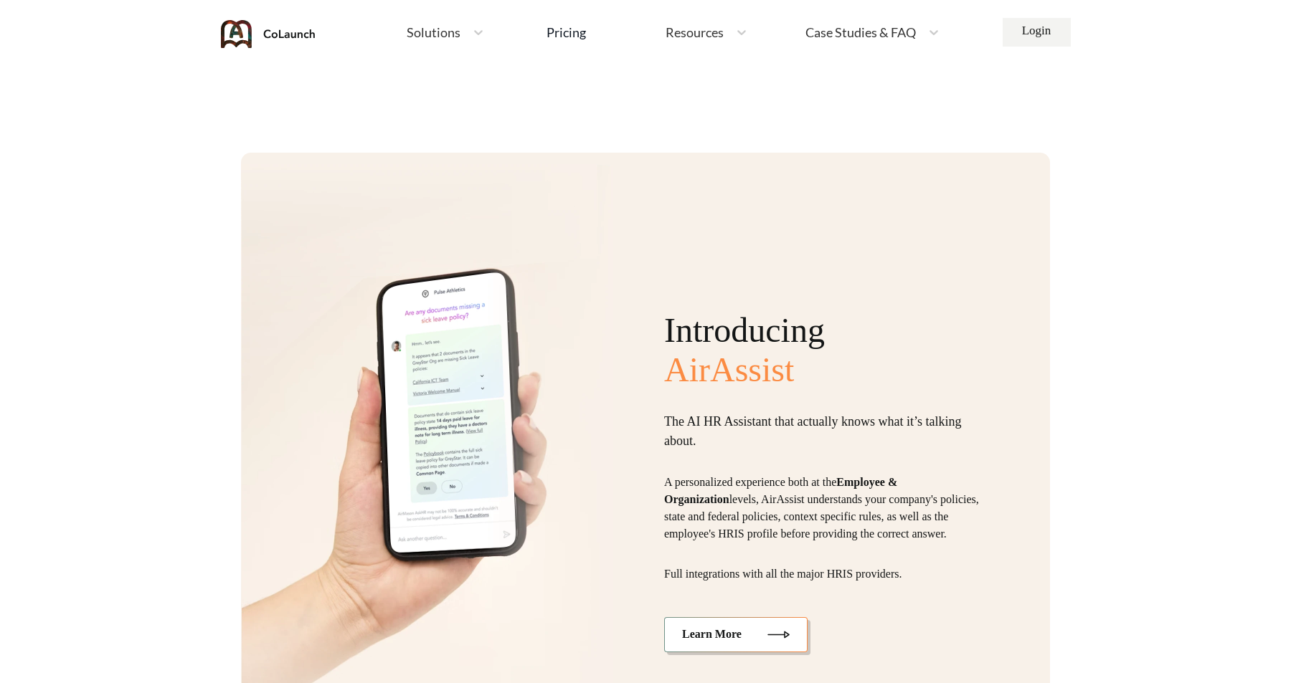
click at [711, 633] on link "Learn More" at bounding box center [735, 634] width 143 height 34
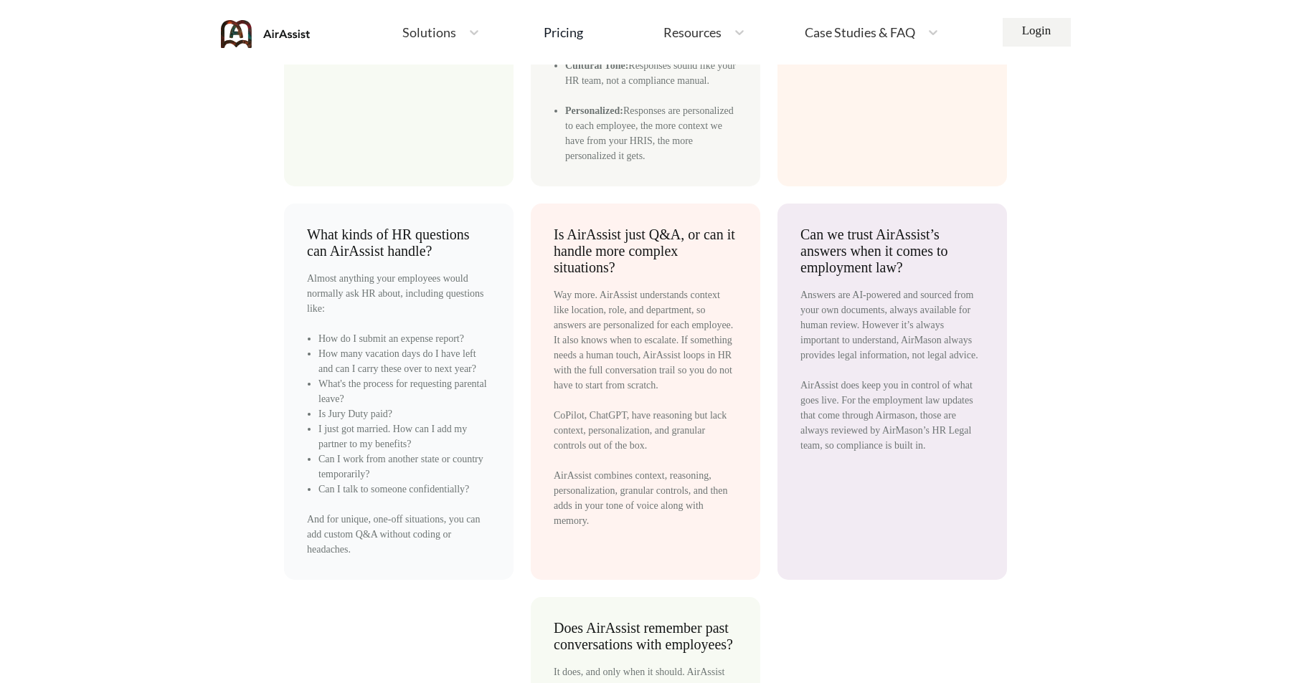
scroll to position [4419, 0]
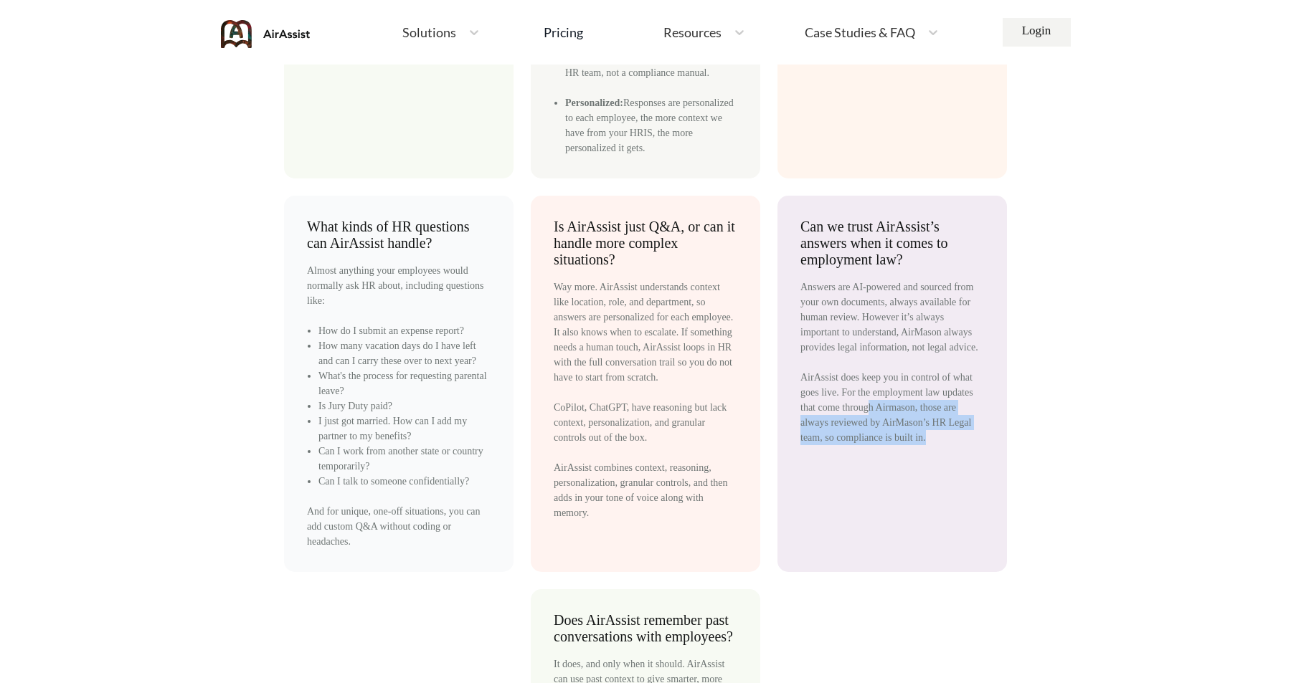
drag, startPoint x: 914, startPoint y: 474, endPoint x: 939, endPoint y: 515, distance: 48.0
click at [939, 515] on div "Can we trust AirAssist’s answers when it comes to employment law? Answers are A…" at bounding box center [891, 384] width 229 height 376
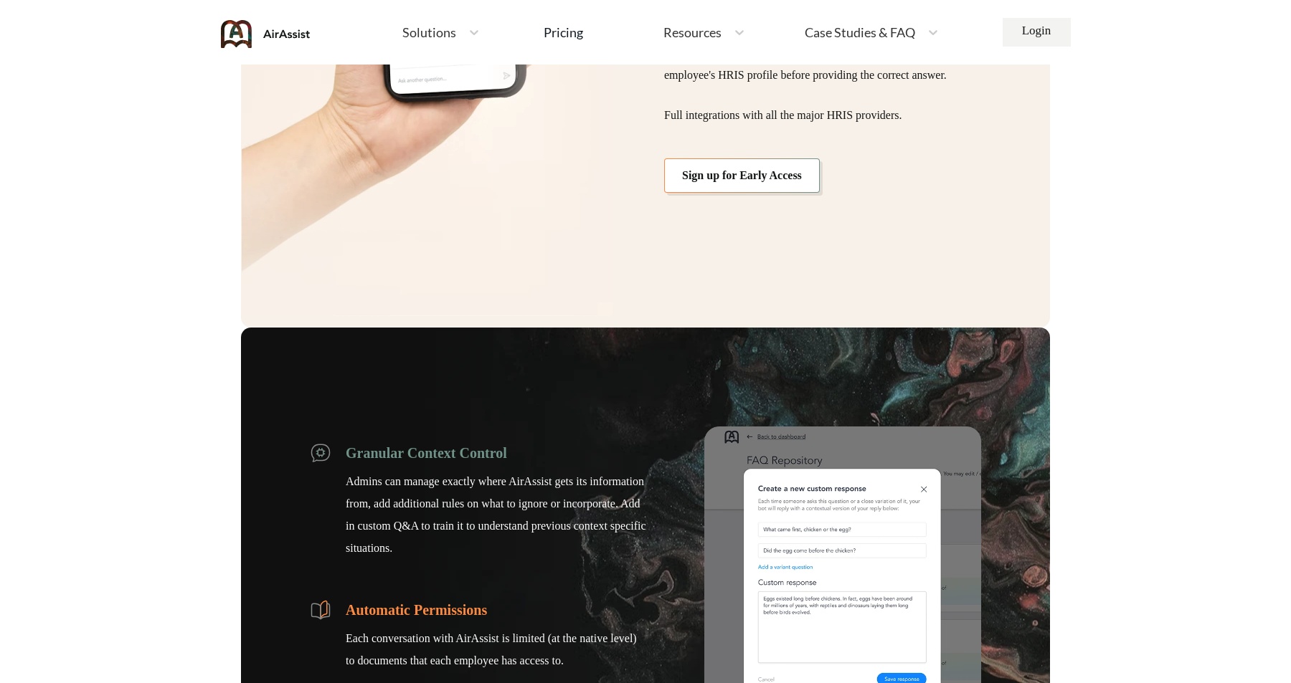
scroll to position [1246, 0]
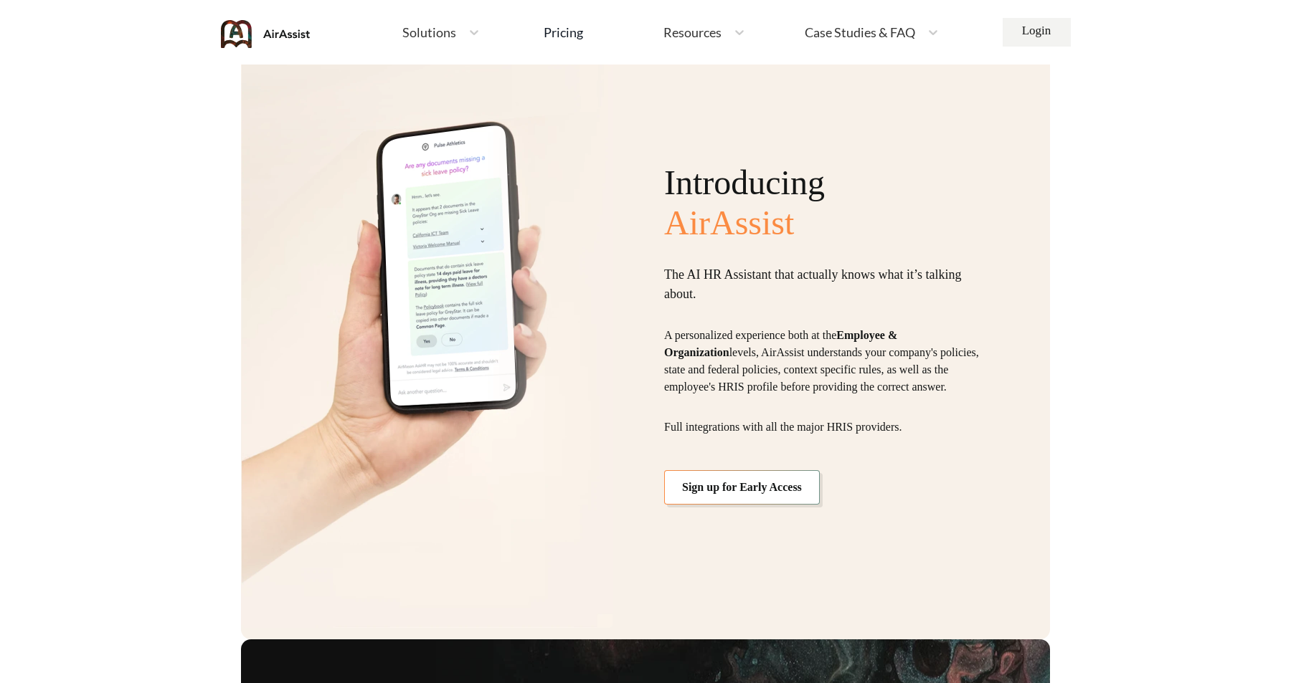
click at [442, 35] on span "Solutions" at bounding box center [429, 32] width 54 height 13
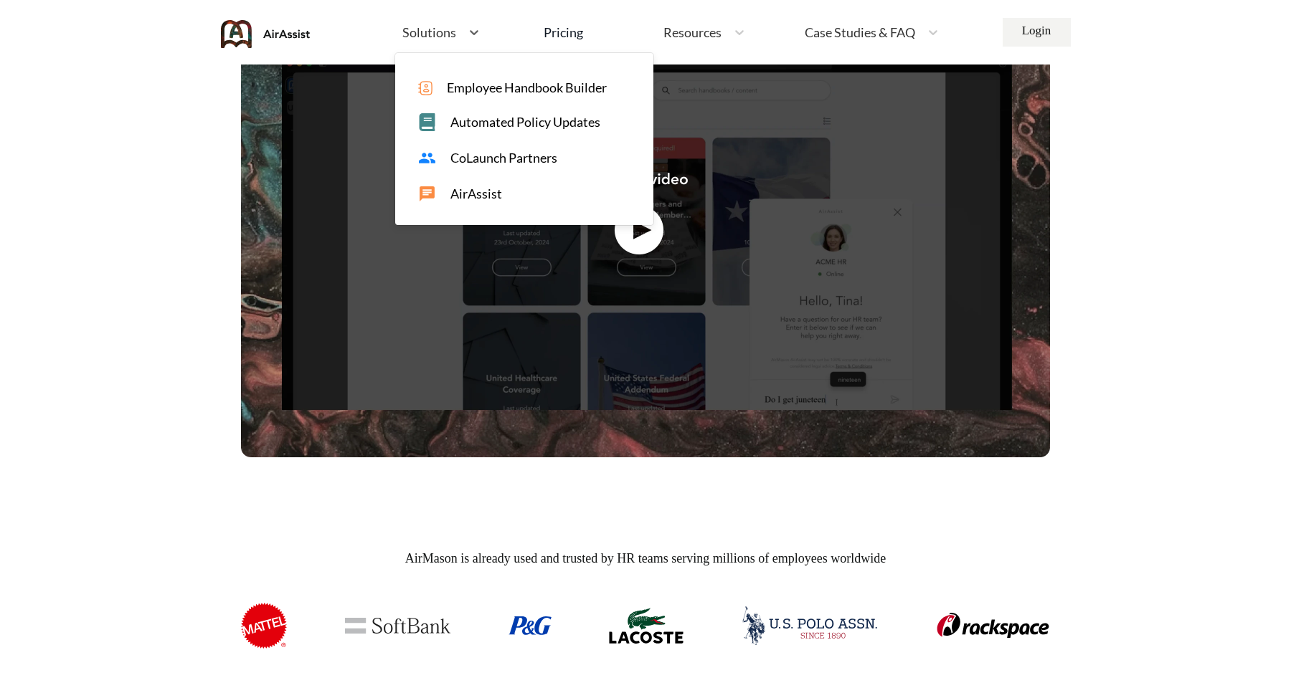
click at [495, 161] on span "CoLaunch Partners" at bounding box center [503, 158] width 107 height 15
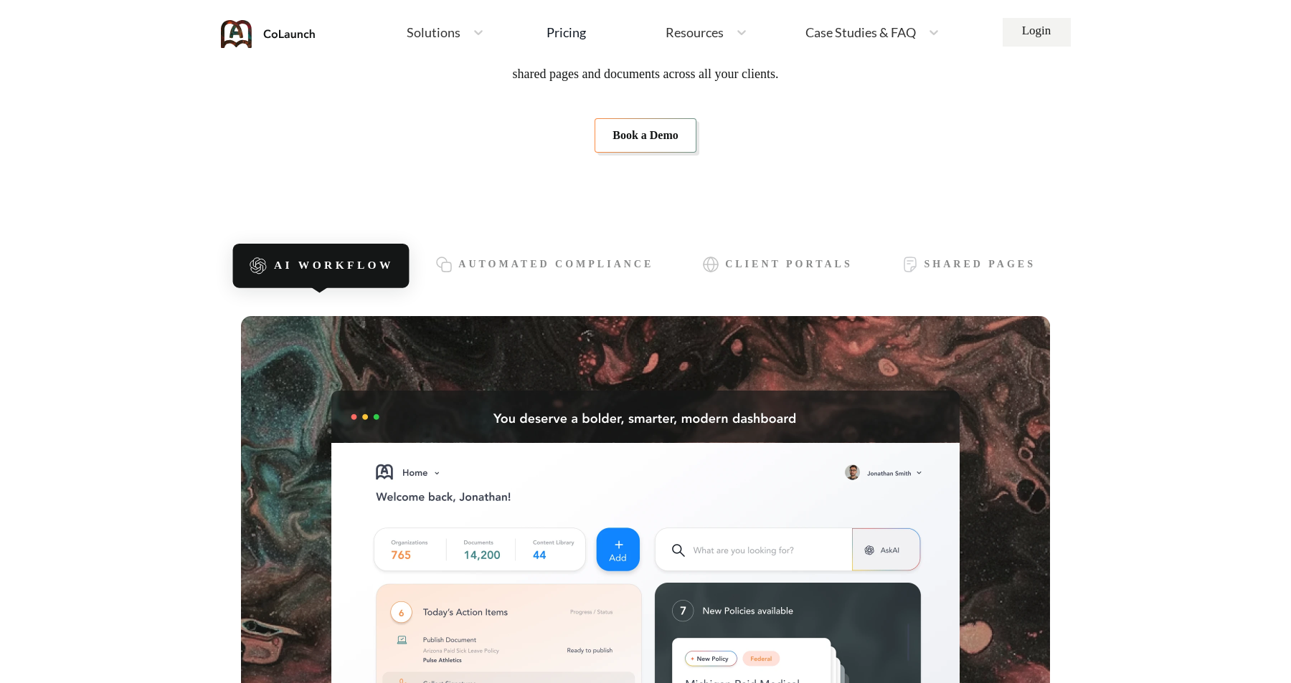
scroll to position [255, 0]
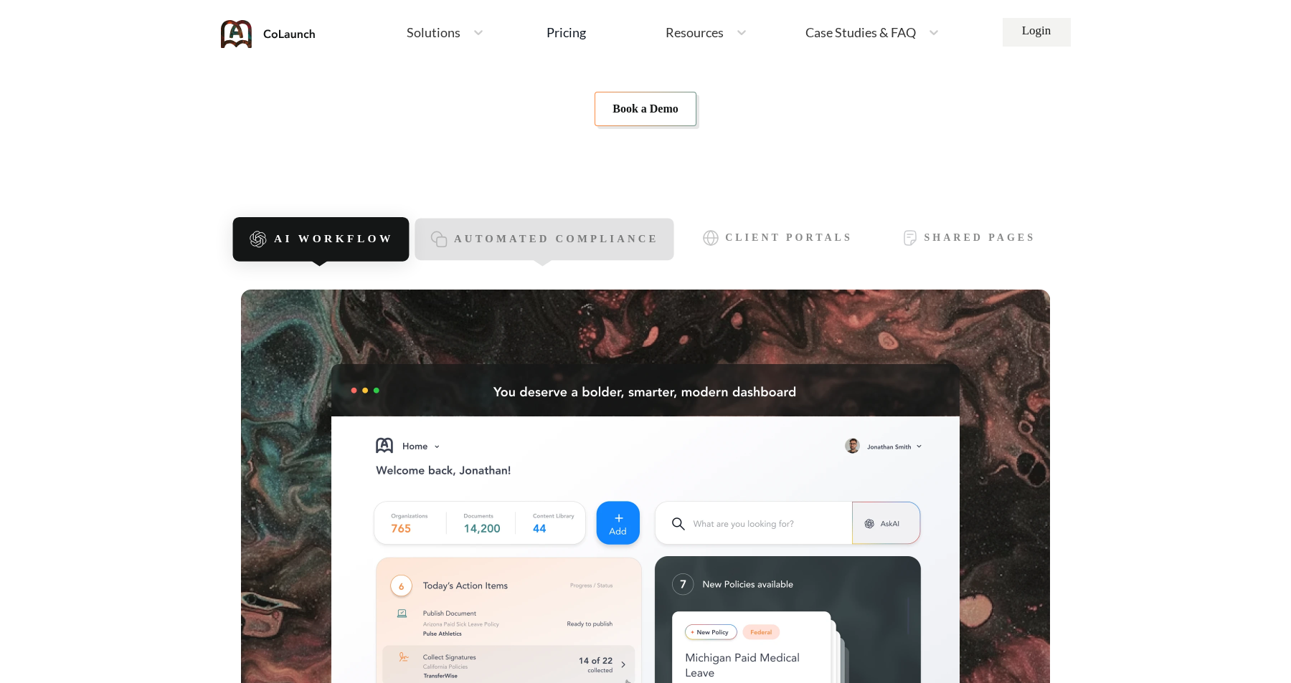
click at [544, 234] on span "Automated Compliance" at bounding box center [556, 240] width 205 height 12
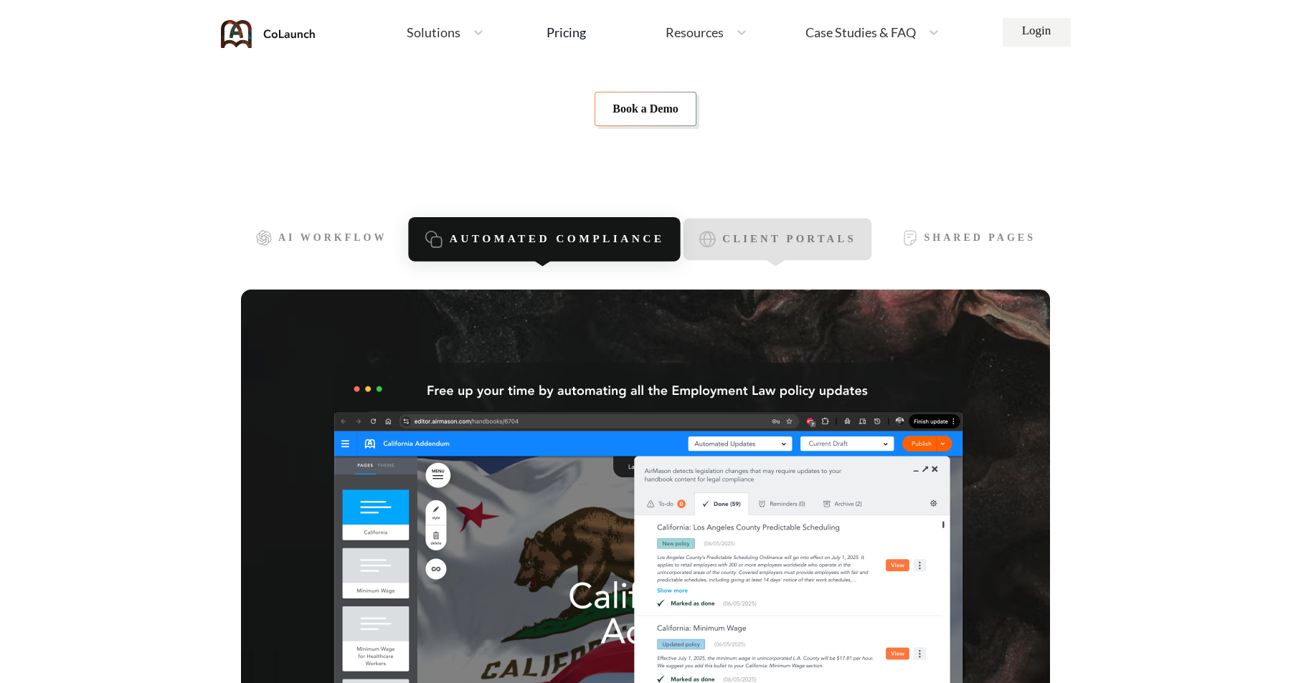
click at [760, 222] on div "Client Portals" at bounding box center [777, 240] width 188 height 42
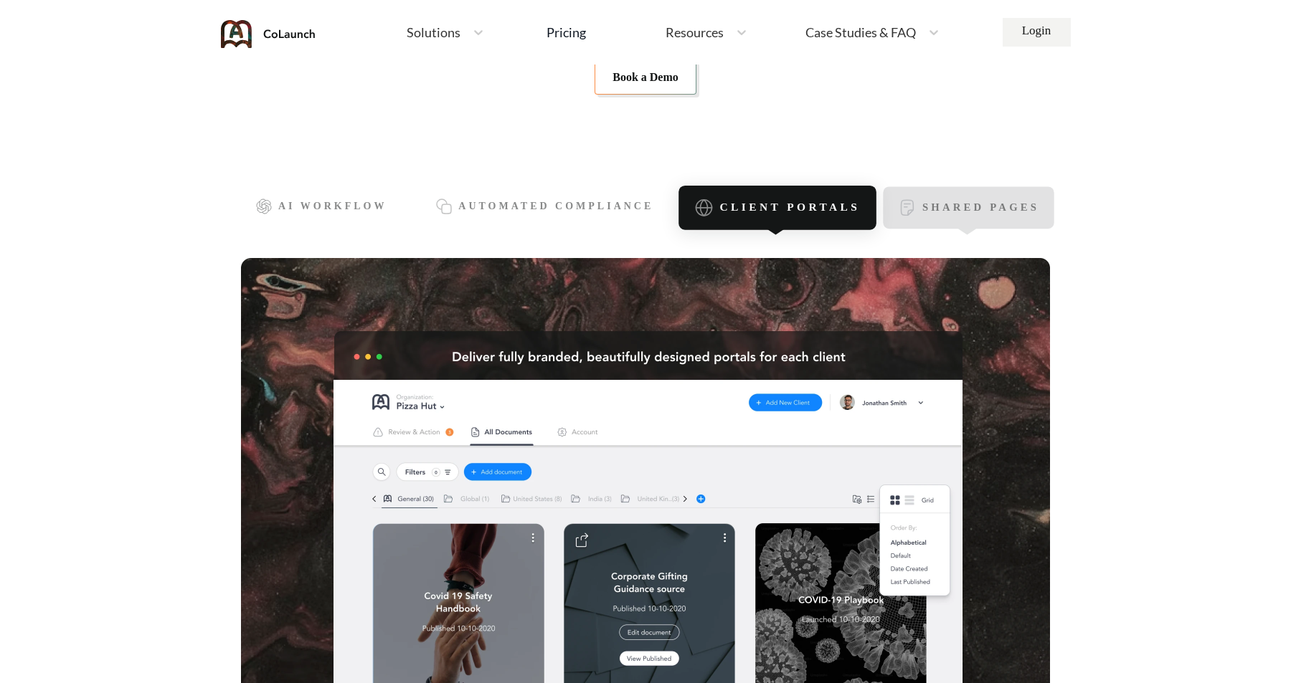
scroll to position [270, 0]
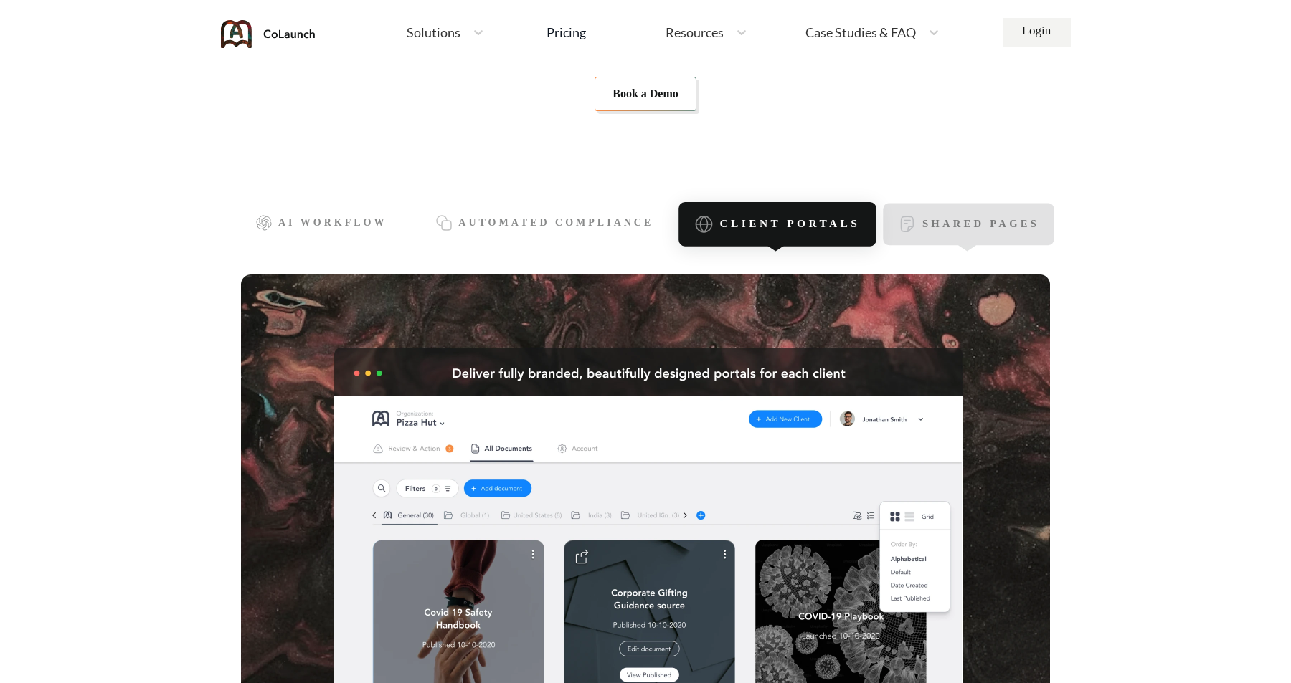
click at [972, 232] on div "Shared Pages" at bounding box center [968, 225] width 171 height 42
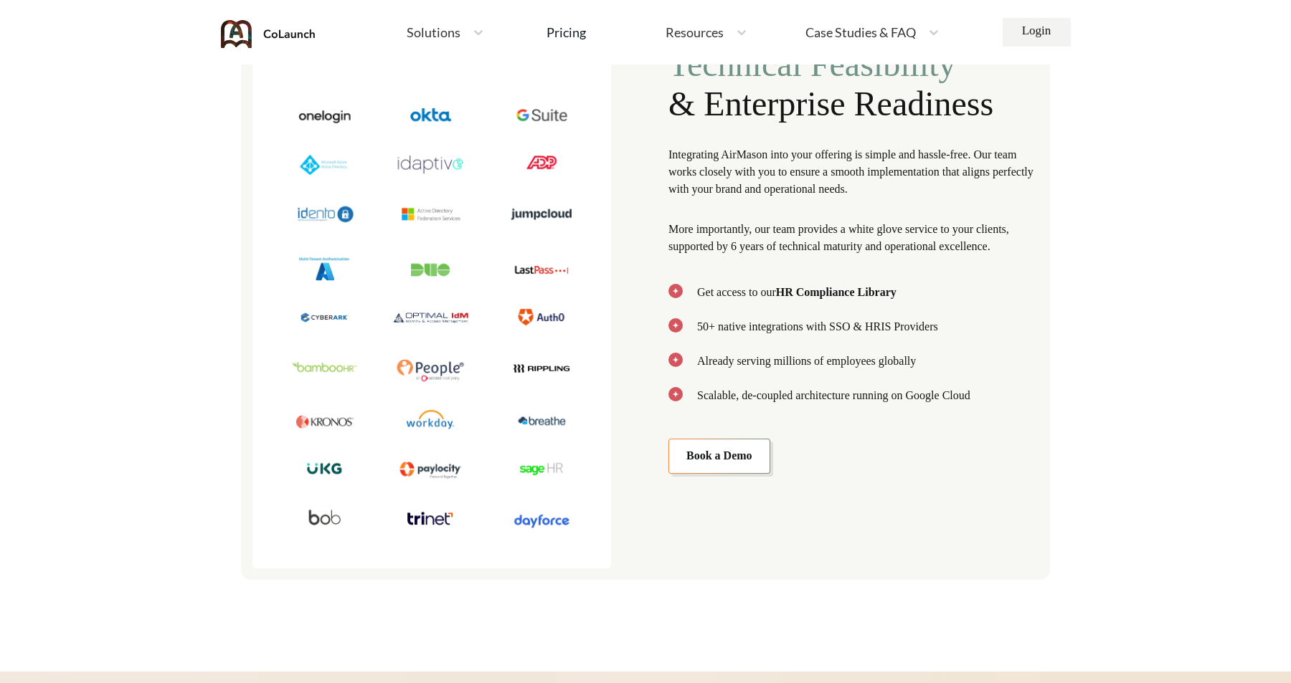
scroll to position [4985, 0]
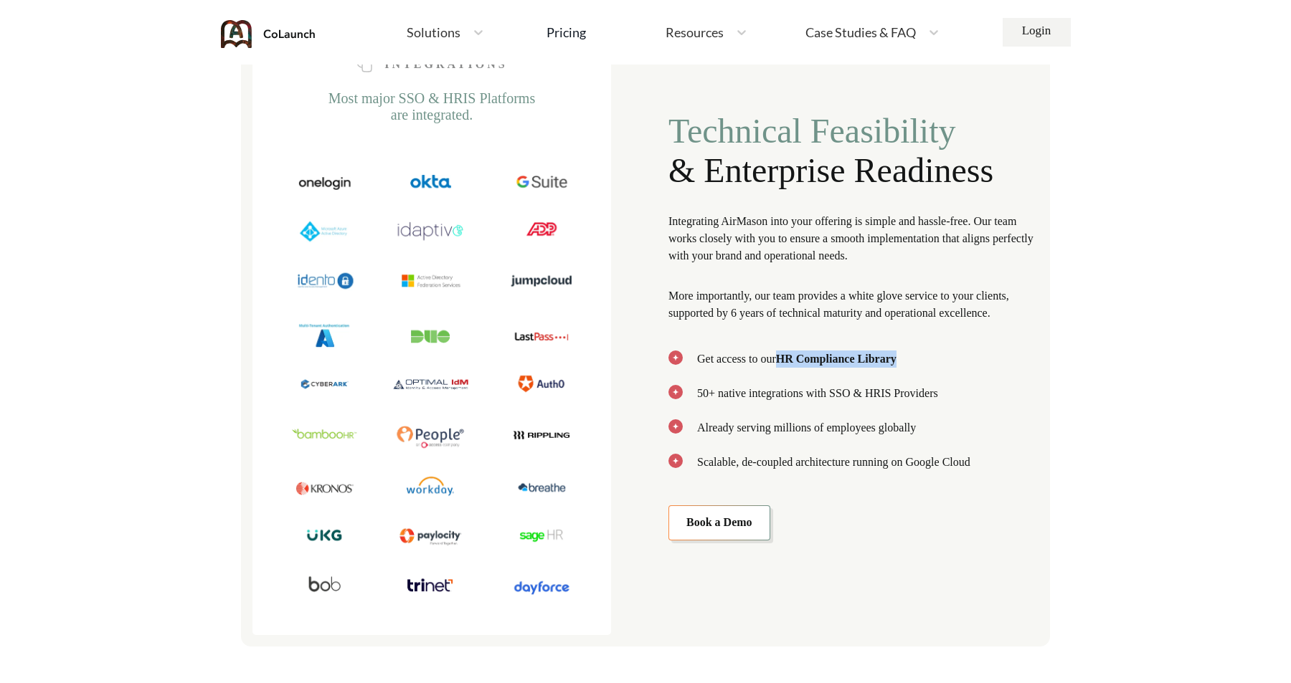
drag, startPoint x: 790, startPoint y: 369, endPoint x: 913, endPoint y: 369, distance: 123.3
click at [913, 368] on li "Get access to our HR Compliance Library" at bounding box center [853, 359] width 370 height 17
click at [855, 365] on b "HR Compliance Library" at bounding box center [836, 359] width 120 height 12
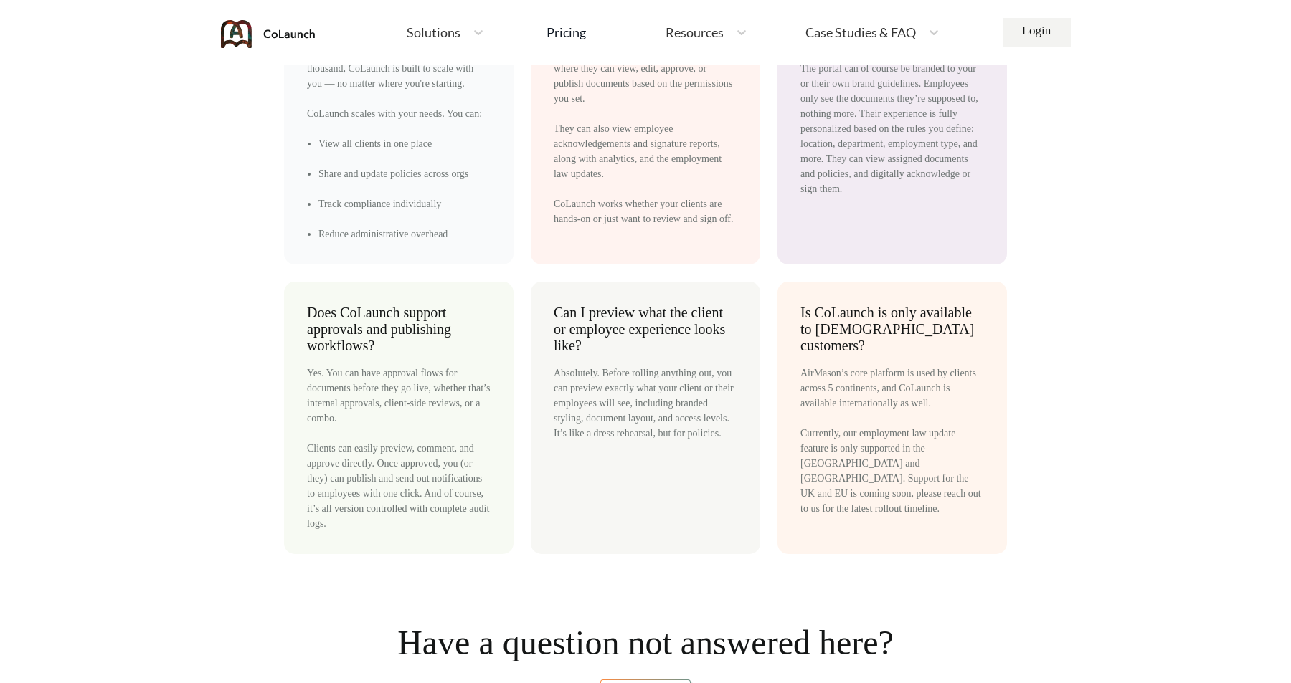
scroll to position [8012, 0]
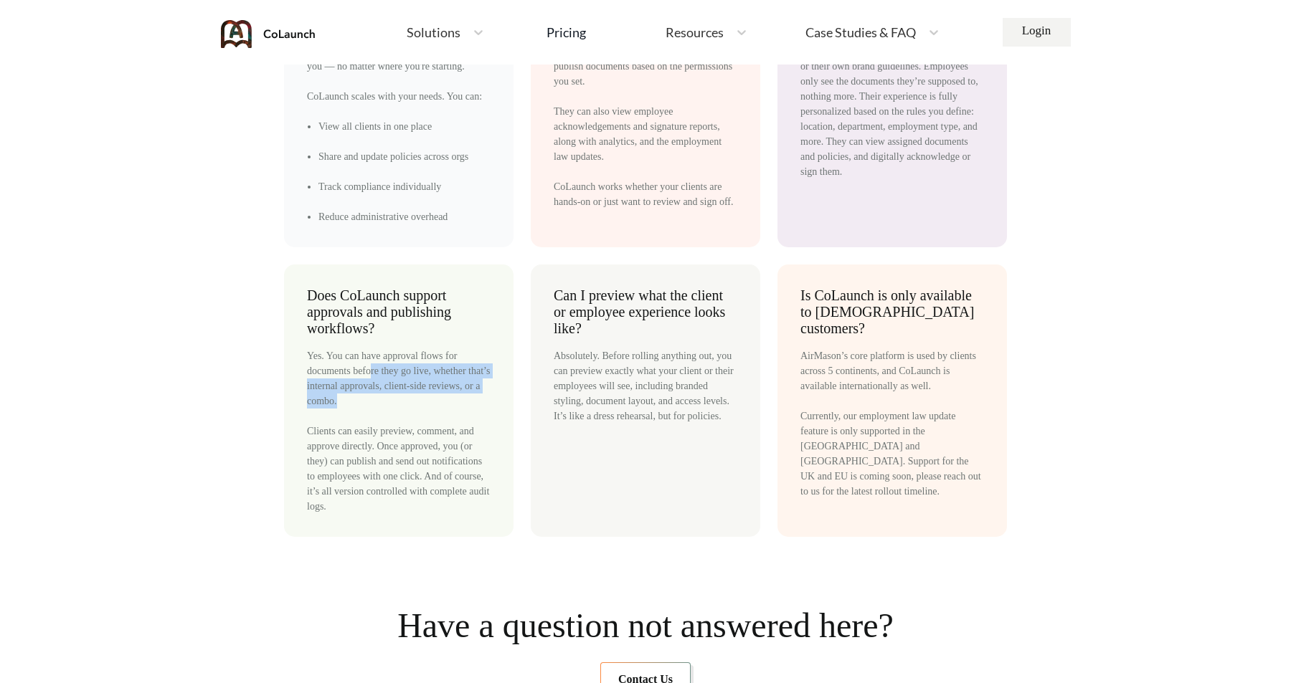
drag, startPoint x: 379, startPoint y: 448, endPoint x: 419, endPoint y: 478, distance: 50.8
click at [419, 478] on div "Yes. You can have approval flows for documents before they go live, whether tha…" at bounding box center [399, 431] width 184 height 166
click at [410, 507] on div "Yes. You can have approval flows for documents before they go live, whether tha…" at bounding box center [399, 431] width 184 height 166
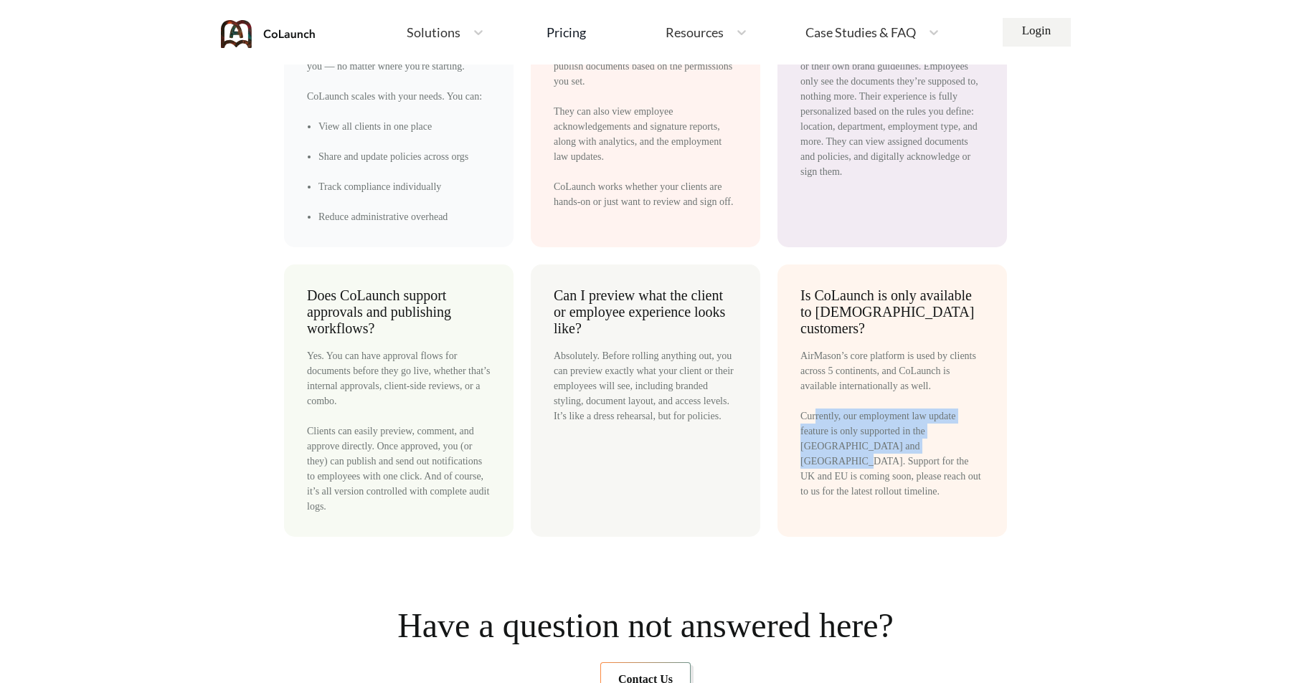
drag, startPoint x: 816, startPoint y: 493, endPoint x: 926, endPoint y: 521, distance: 113.9
click at [926, 499] on div "AirMason’s core platform is used by clients across 5 continents, and CoLaunch i…" at bounding box center [892, 423] width 184 height 151
click at [936, 499] on div "AirMason’s core platform is used by clients across 5 continents, and CoLaunch i…" at bounding box center [892, 423] width 184 height 151
drag, startPoint x: 850, startPoint y: 521, endPoint x: 949, endPoint y: 528, distance: 99.9
click at [949, 499] on div "AirMason’s core platform is used by clients across 5 continents, and CoLaunch i…" at bounding box center [892, 423] width 184 height 151
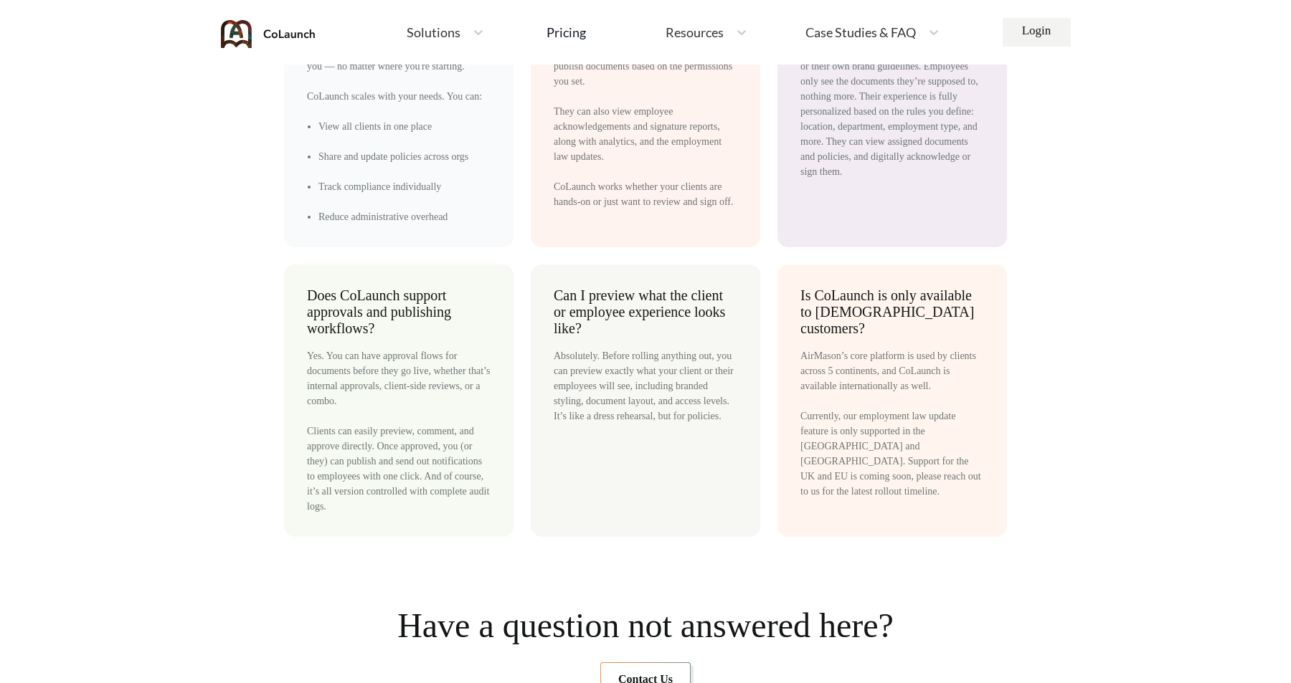
click at [941, 499] on div "AirMason’s core platform is used by clients across 5 continents, and CoLaunch i…" at bounding box center [892, 423] width 184 height 151
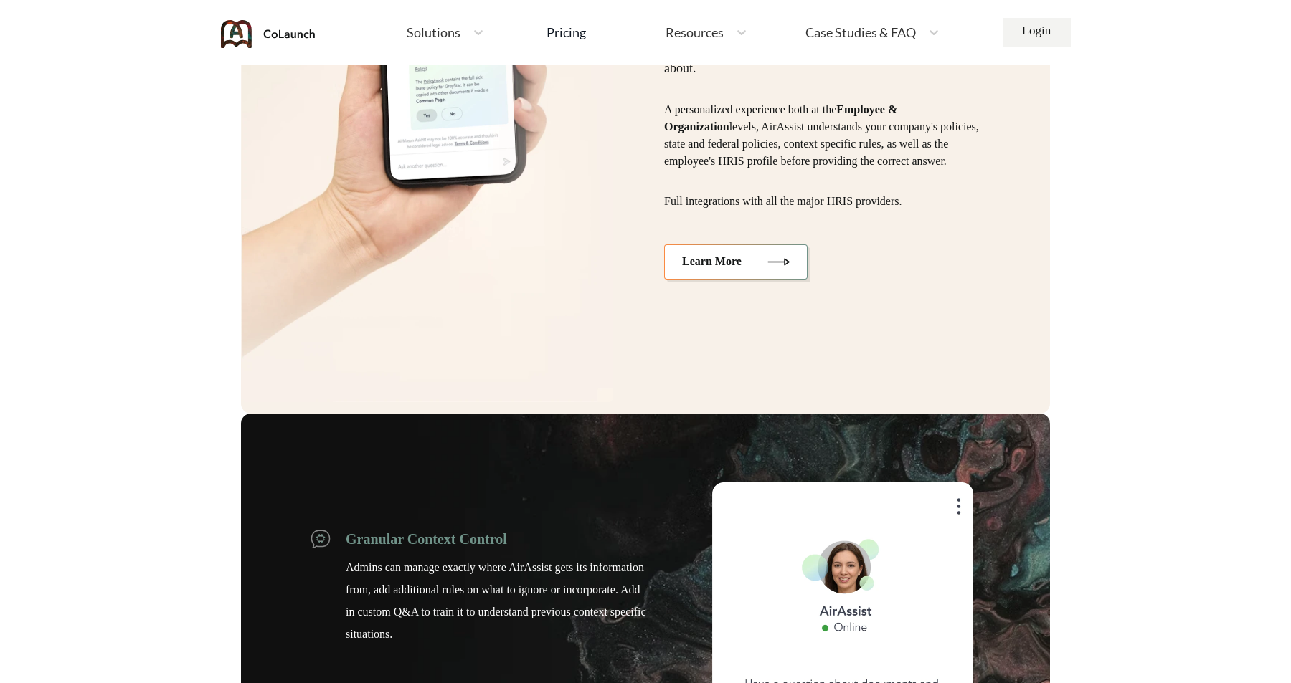
scroll to position [3706, 0]
